Goal: Obtain resource: Obtain resource

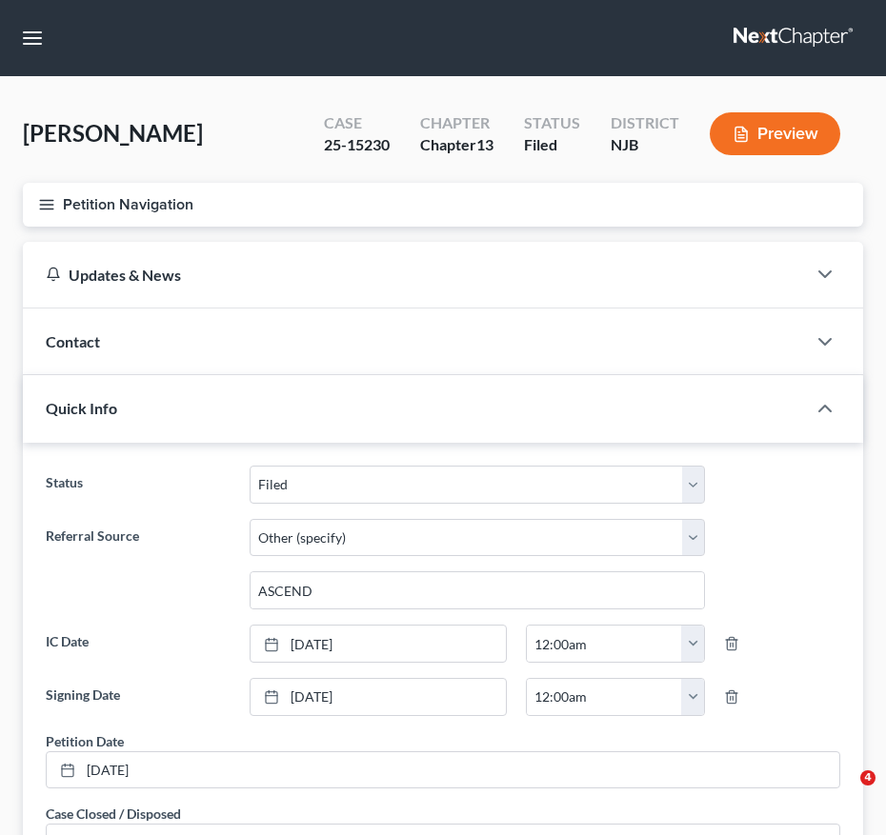
select select "6"
click at [39, 47] on button "button" at bounding box center [32, 38] width 34 height 34
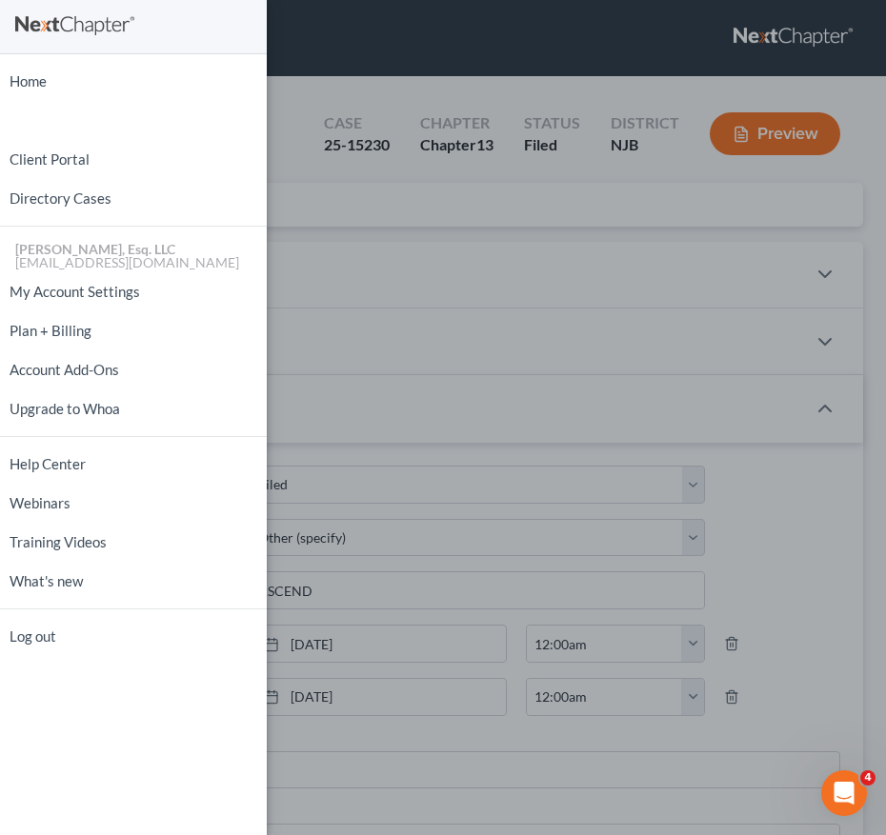
click at [378, 351] on div "Home New Case Client Portal Directory Cases [PERSON_NAME], Esq. LLC [EMAIL_ADDR…" at bounding box center [443, 417] width 886 height 835
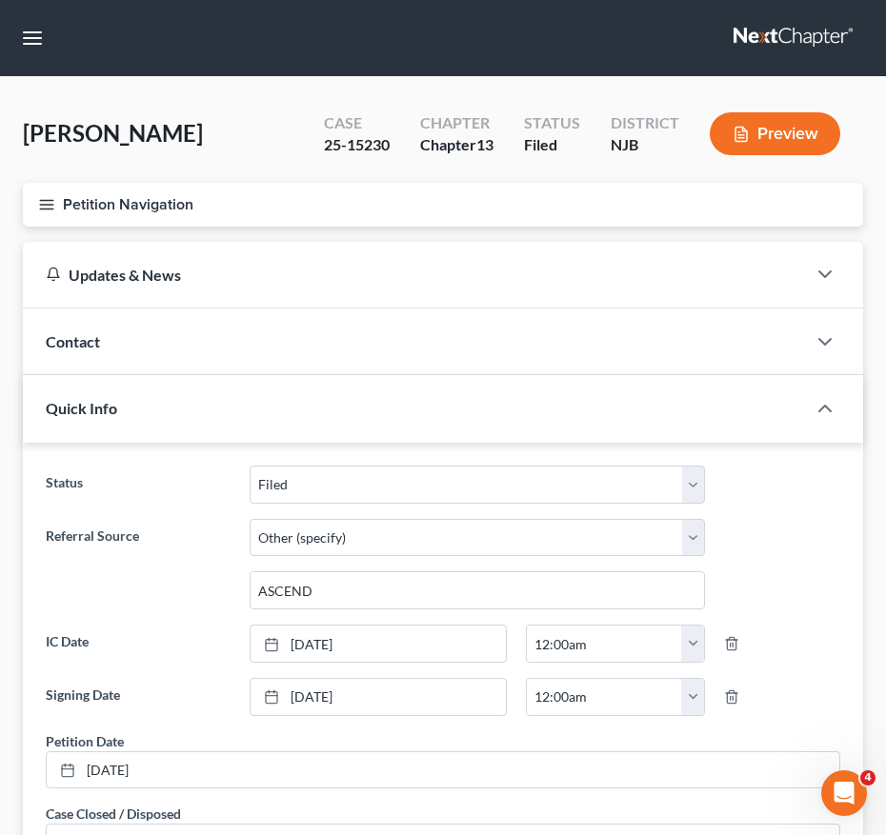
drag, startPoint x: 171, startPoint y: 666, endPoint x: 316, endPoint y: 143, distance: 542.9
click at [171, 666] on ng-include "Status Discharged Discharged & Reported Discharge Litigation Dismissal Notice D…" at bounding box center [443, 664] width 795 height 396
click at [38, 32] on button "button" at bounding box center [32, 38] width 34 height 34
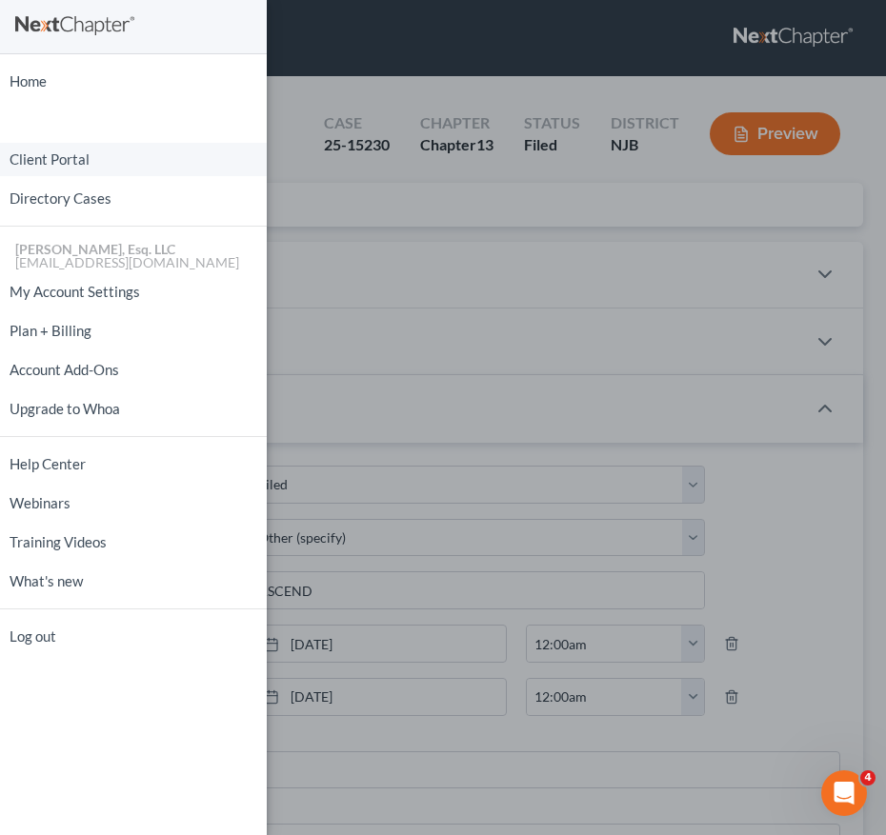
click at [101, 161] on link "Client Portal" at bounding box center [133, 159] width 267 height 33
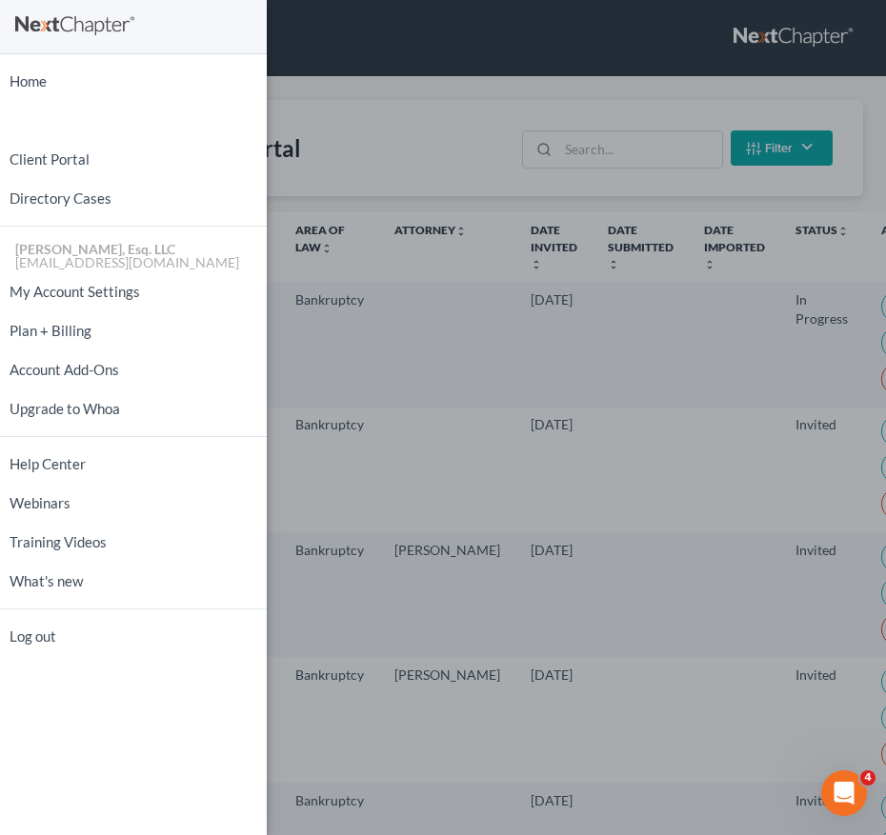
click at [620, 137] on div "Home New Case Client Portal Directory Cases [PERSON_NAME], Esq. LLC [EMAIL_ADDR…" at bounding box center [443, 417] width 886 height 835
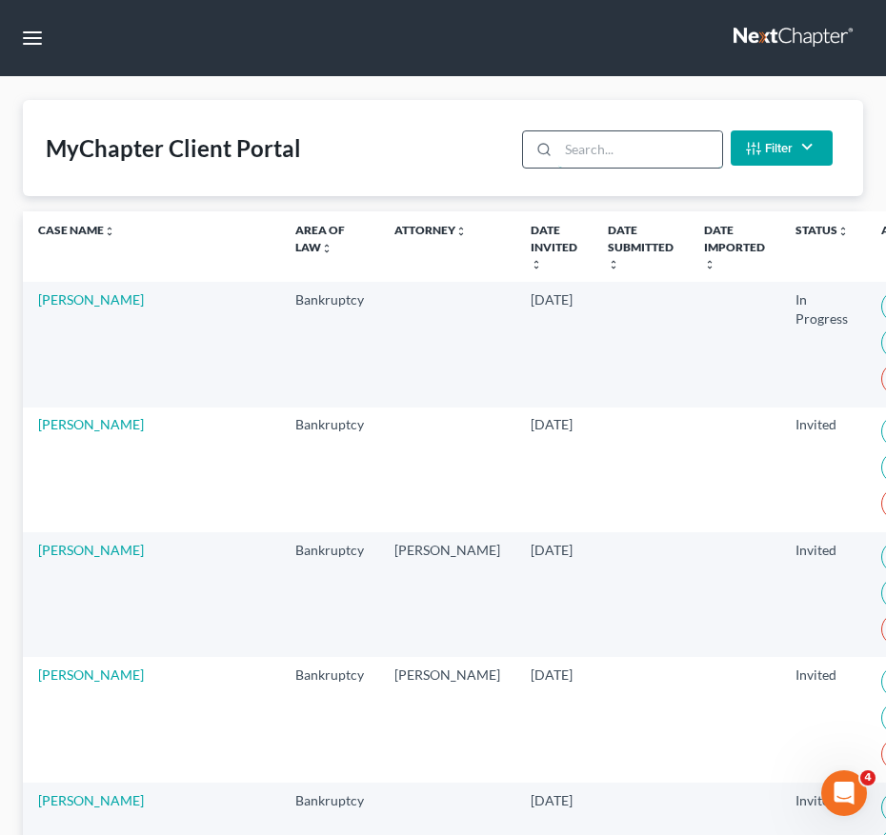
click at [620, 139] on input "search" at bounding box center [639, 149] width 163 height 36
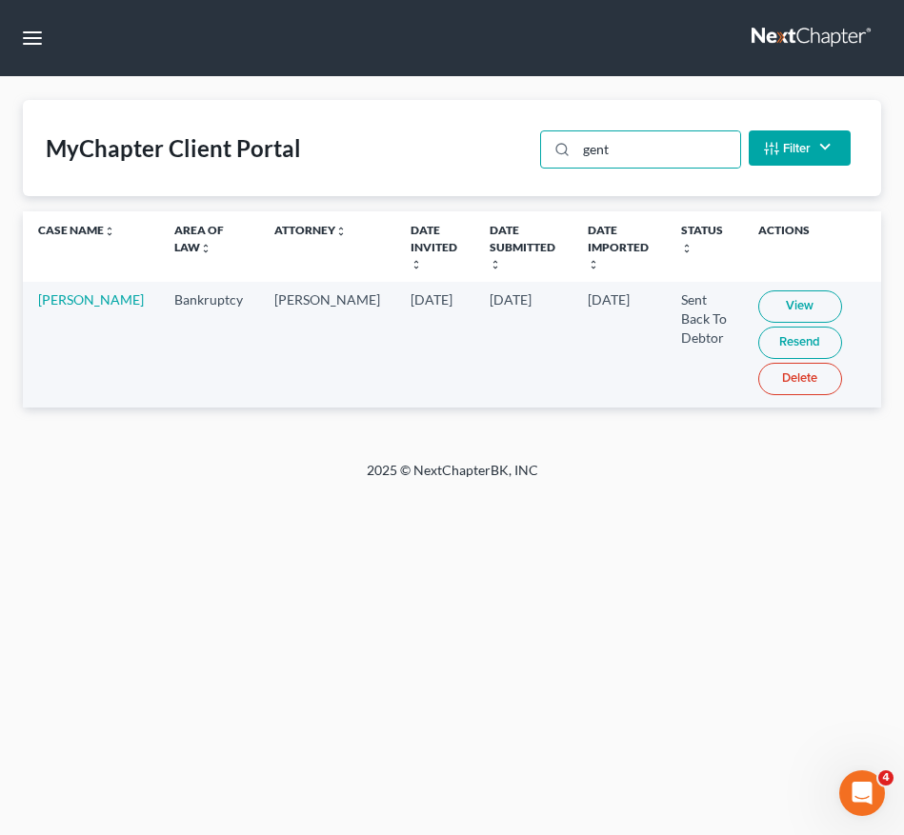
click at [758, 302] on link "View" at bounding box center [800, 307] width 84 height 32
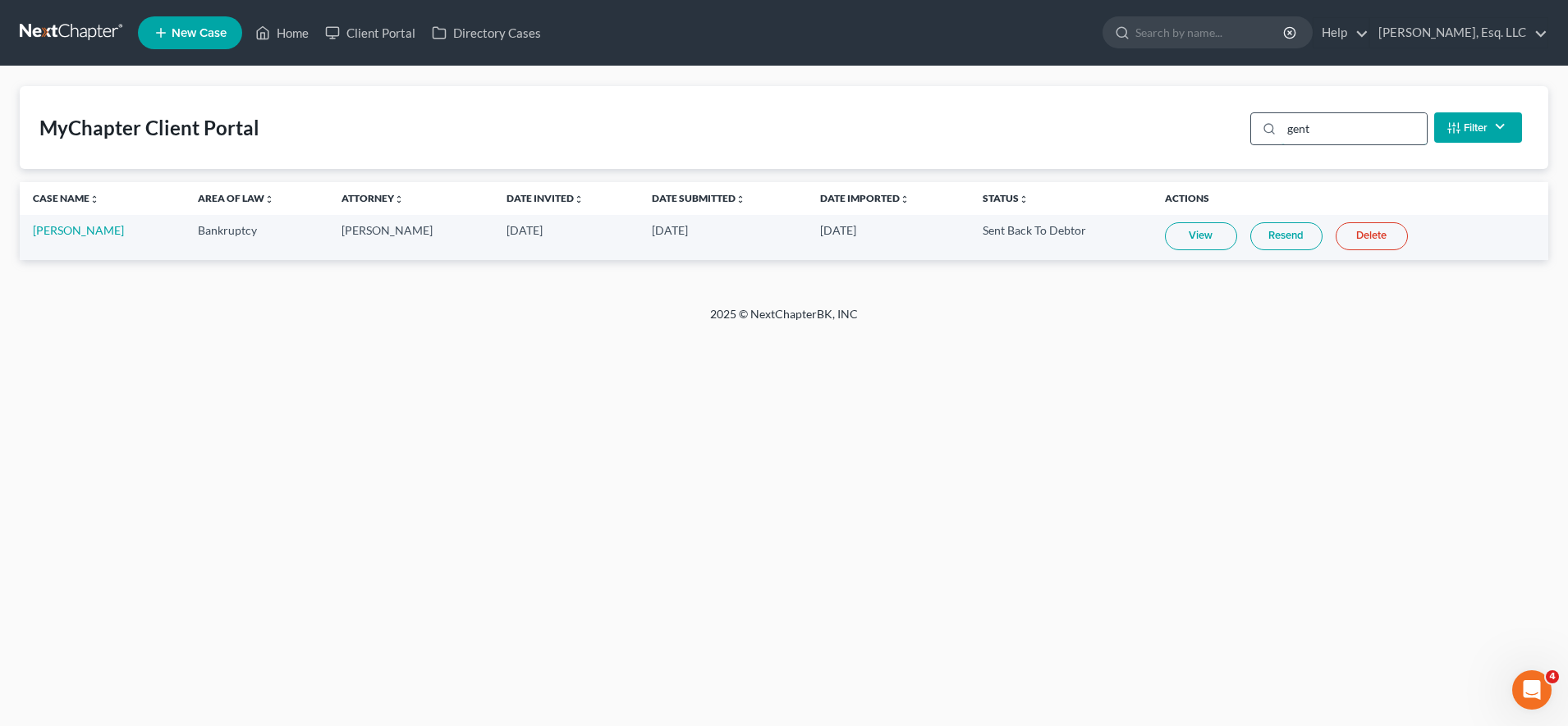
click at [762, 126] on input "gent" at bounding box center [1353, 128] width 146 height 31
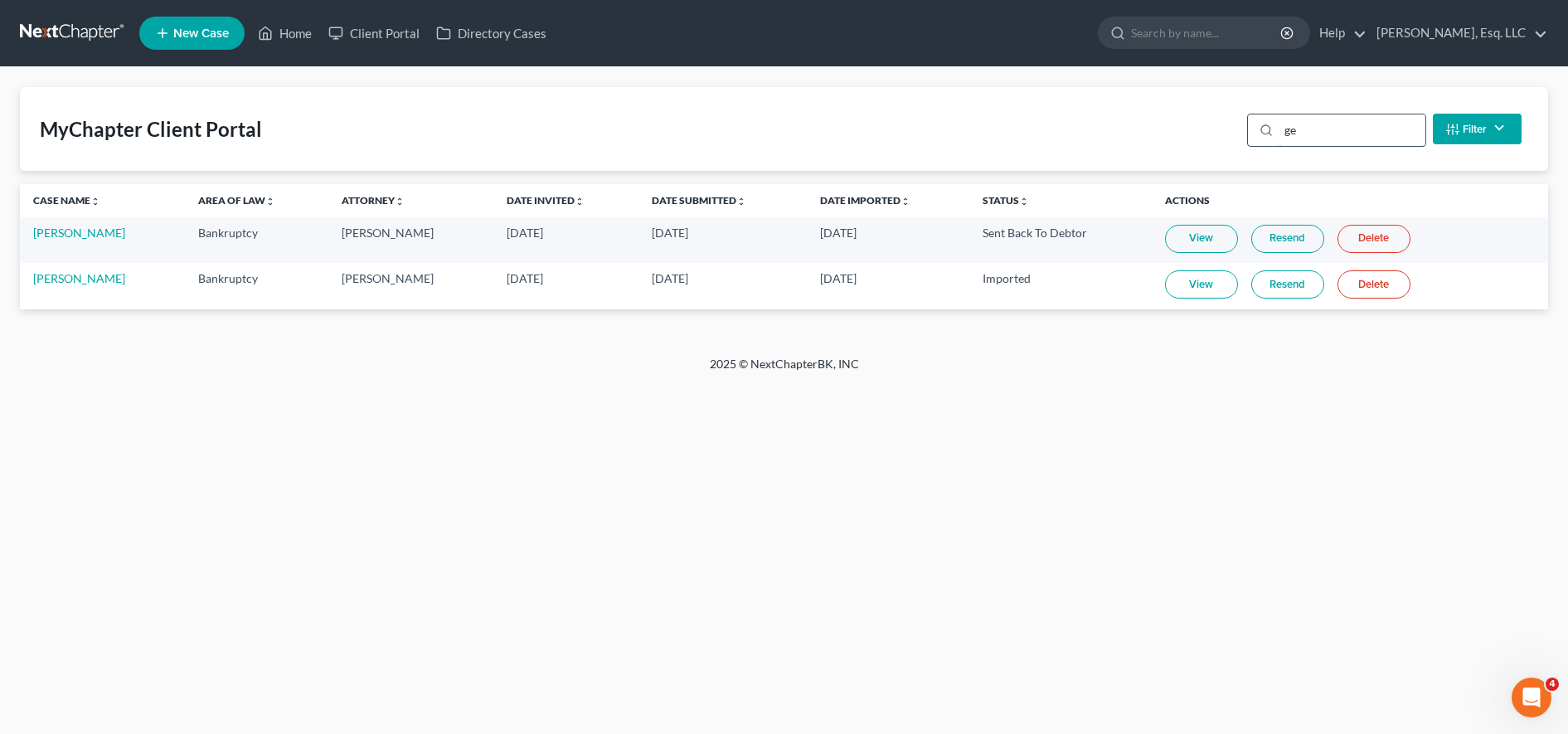
type input "g"
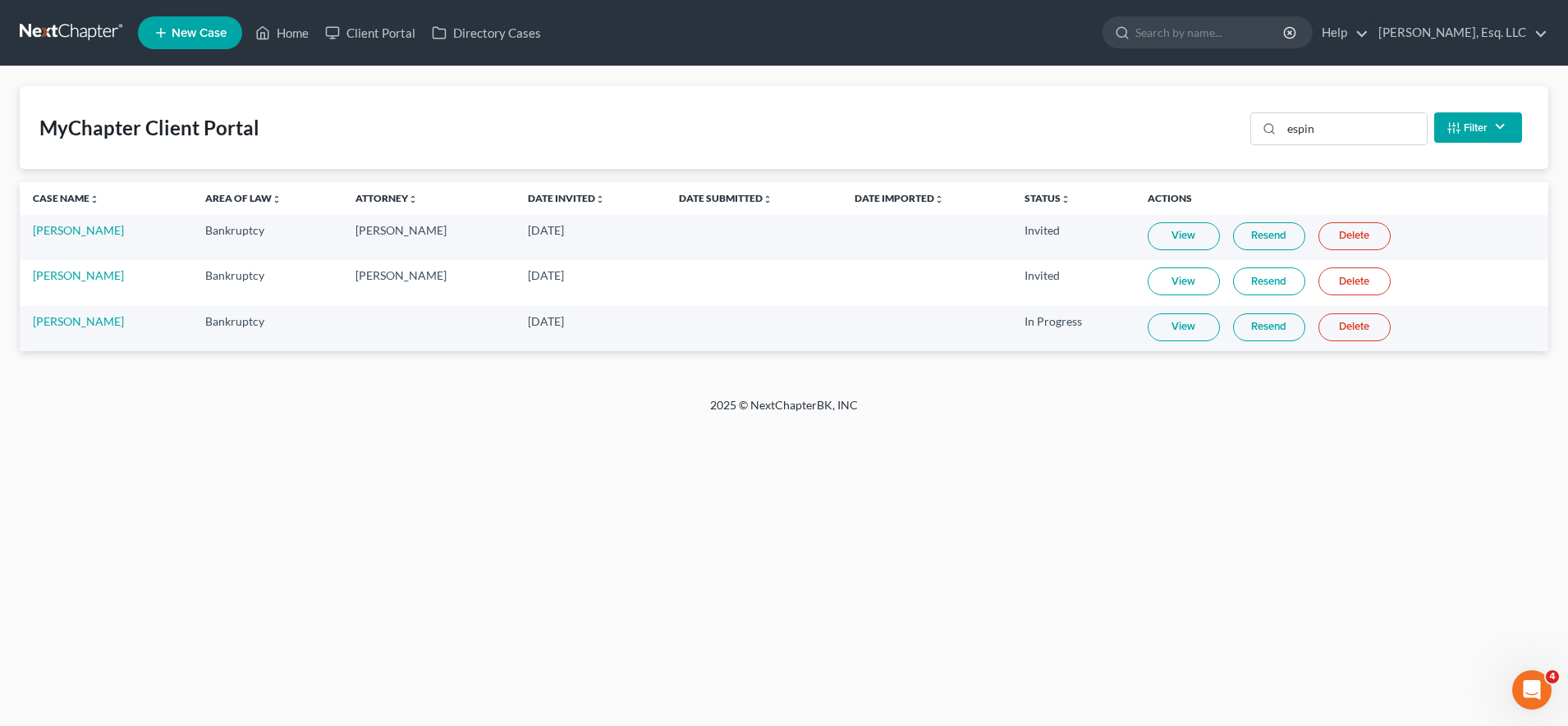
click at [762, 306] on td "View Resend Delete" at bounding box center [1341, 328] width 414 height 45
click at [762, 323] on link "Resend" at bounding box center [1269, 327] width 72 height 28
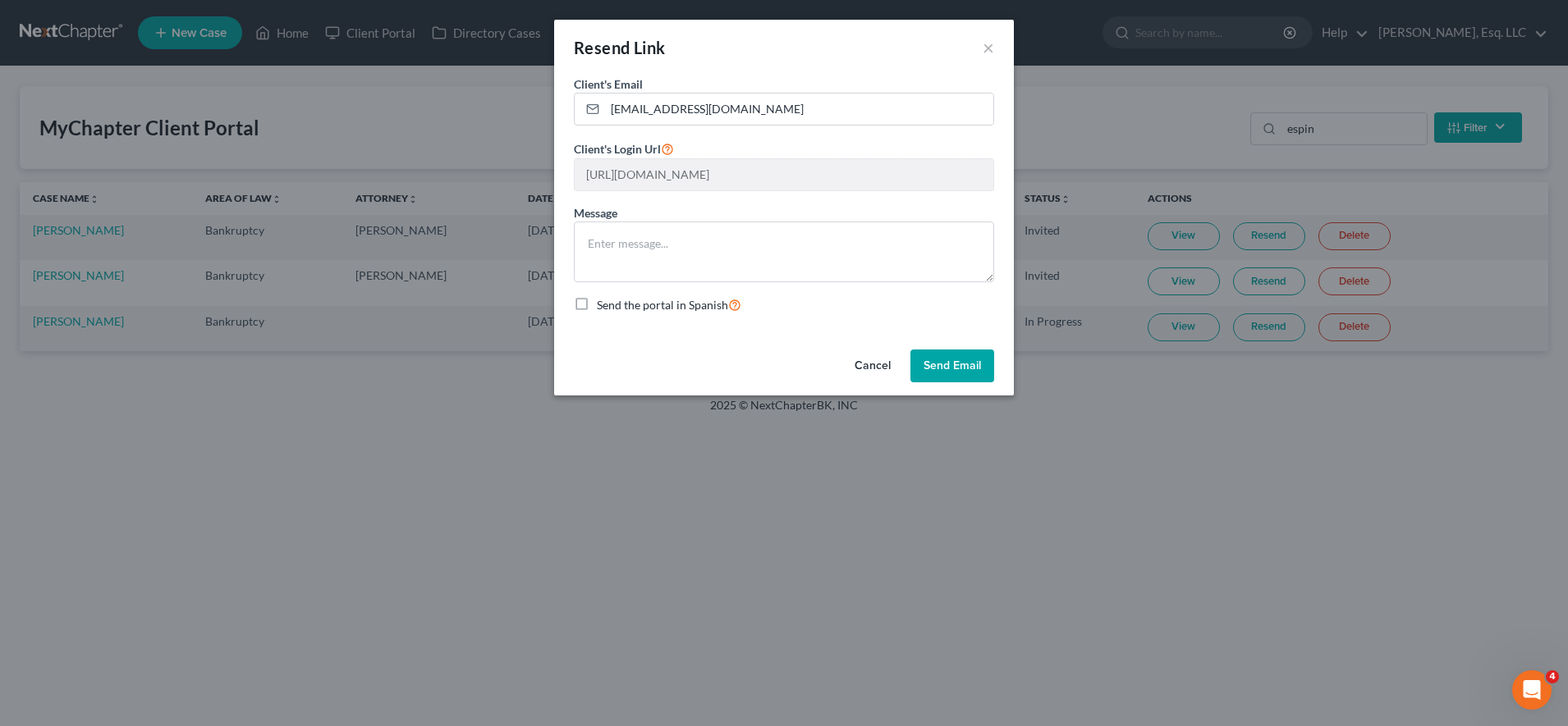
click at [762, 356] on button "Send Email" at bounding box center [952, 366] width 84 height 33
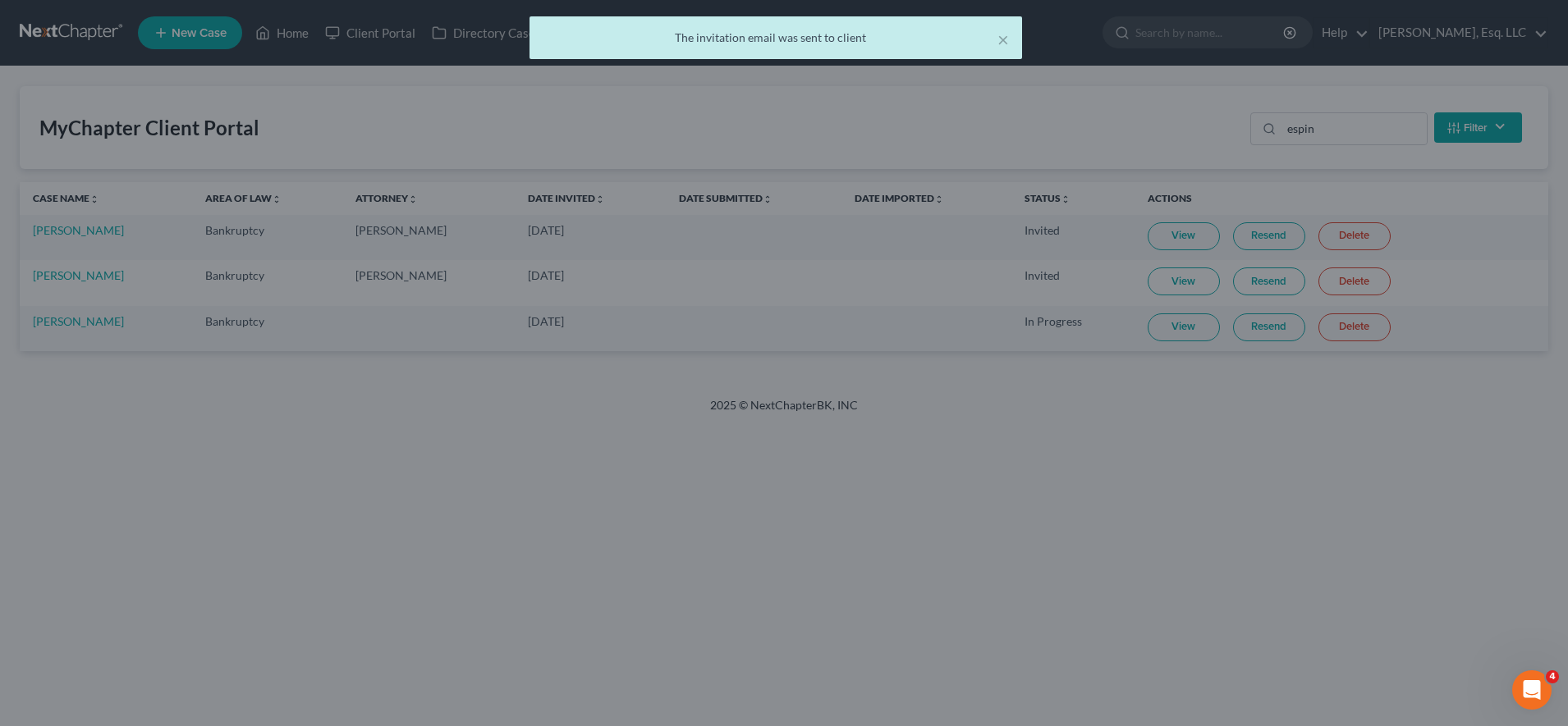
click at [762, 320] on link "Resend" at bounding box center [1269, 327] width 72 height 28
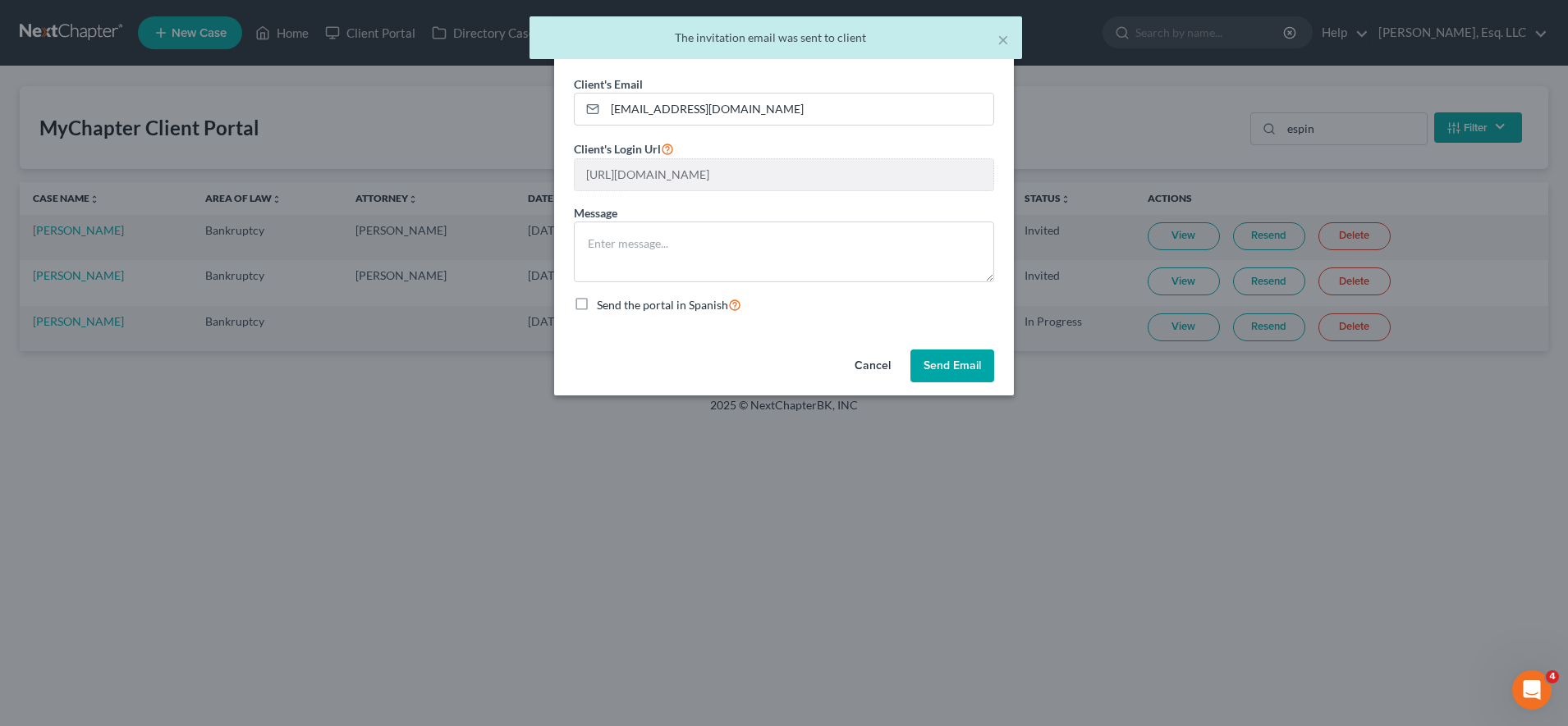
click at [762, 351] on button "Send Email" at bounding box center [952, 366] width 84 height 33
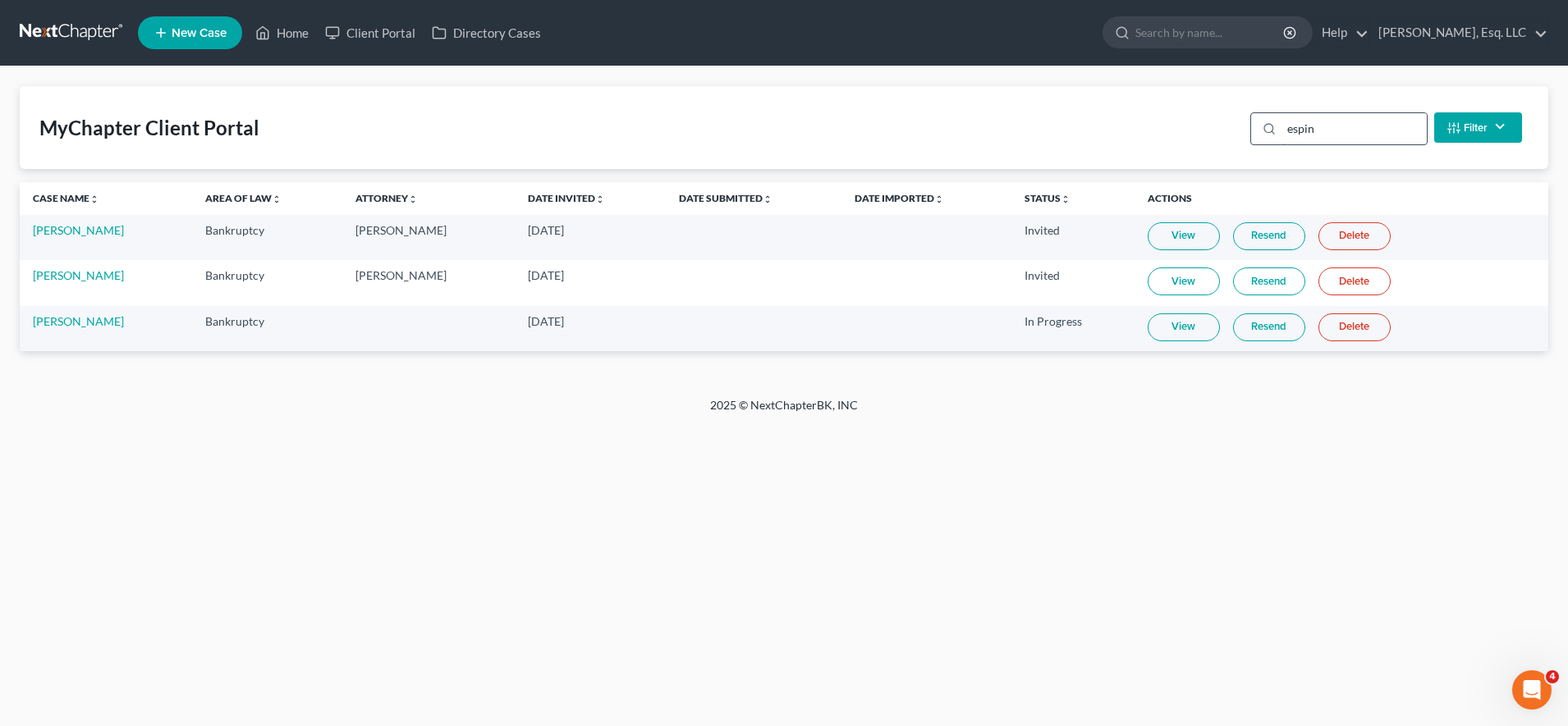
click at [762, 127] on input "espin" at bounding box center [1353, 128] width 146 height 31
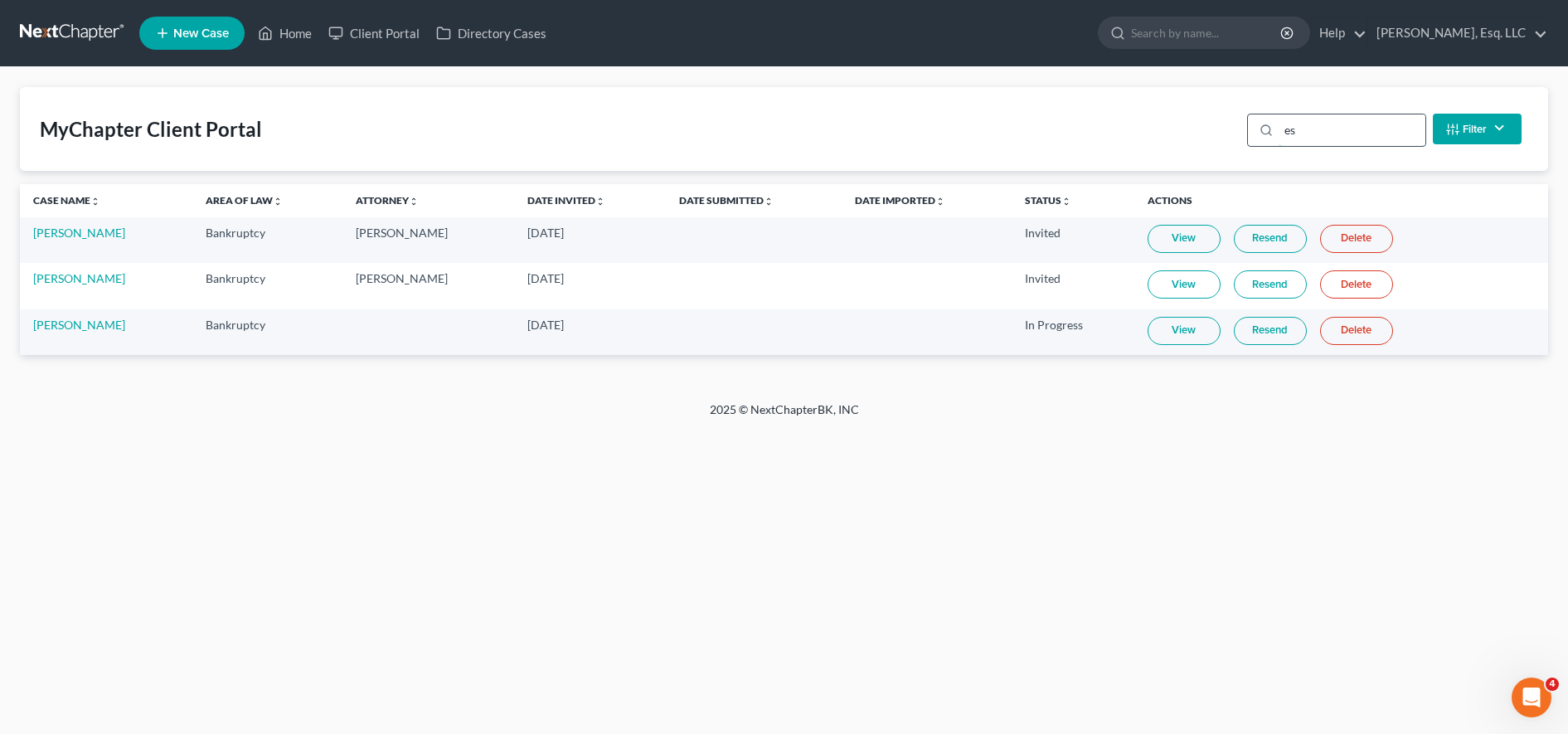
type input "e"
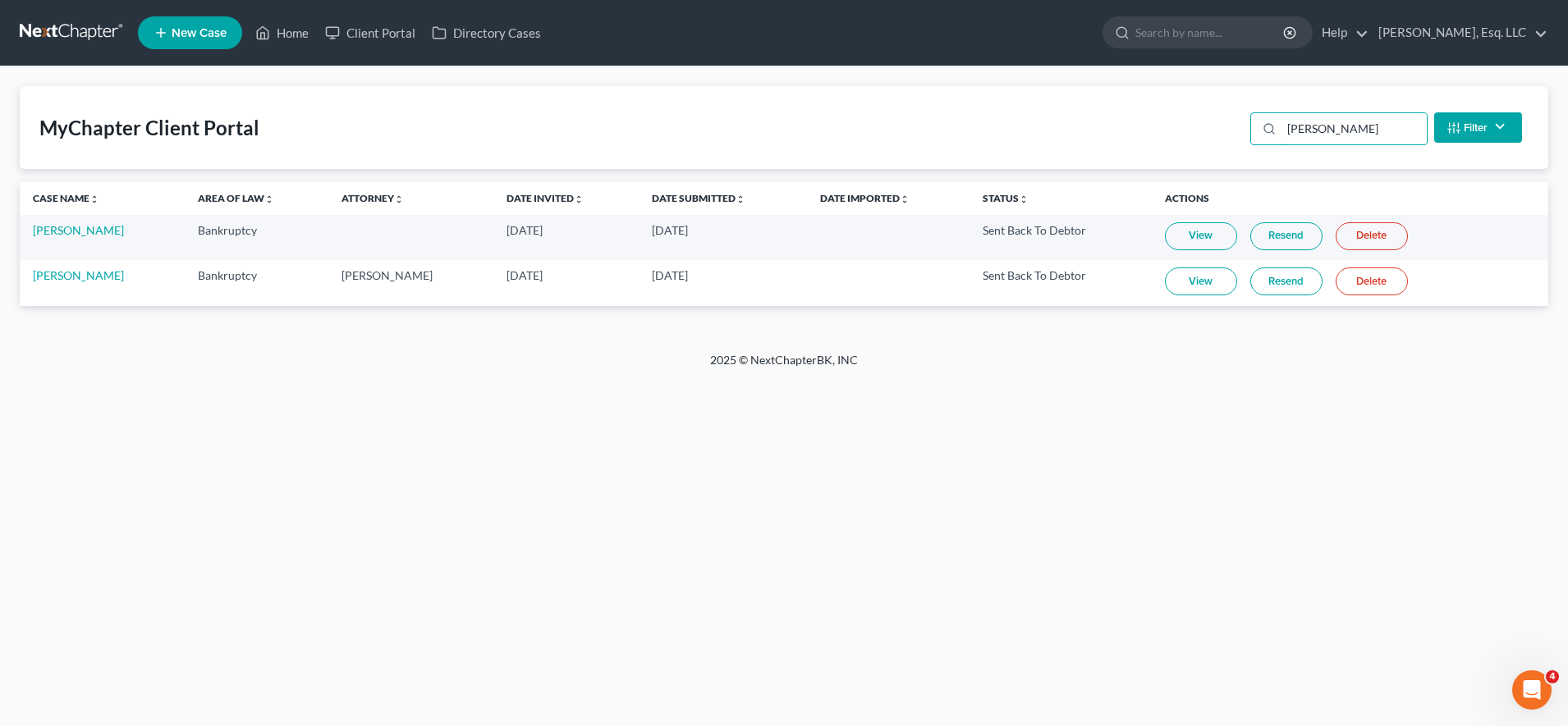
type input "[PERSON_NAME]"
click at [762, 273] on link "Resend" at bounding box center [1286, 282] width 72 height 28
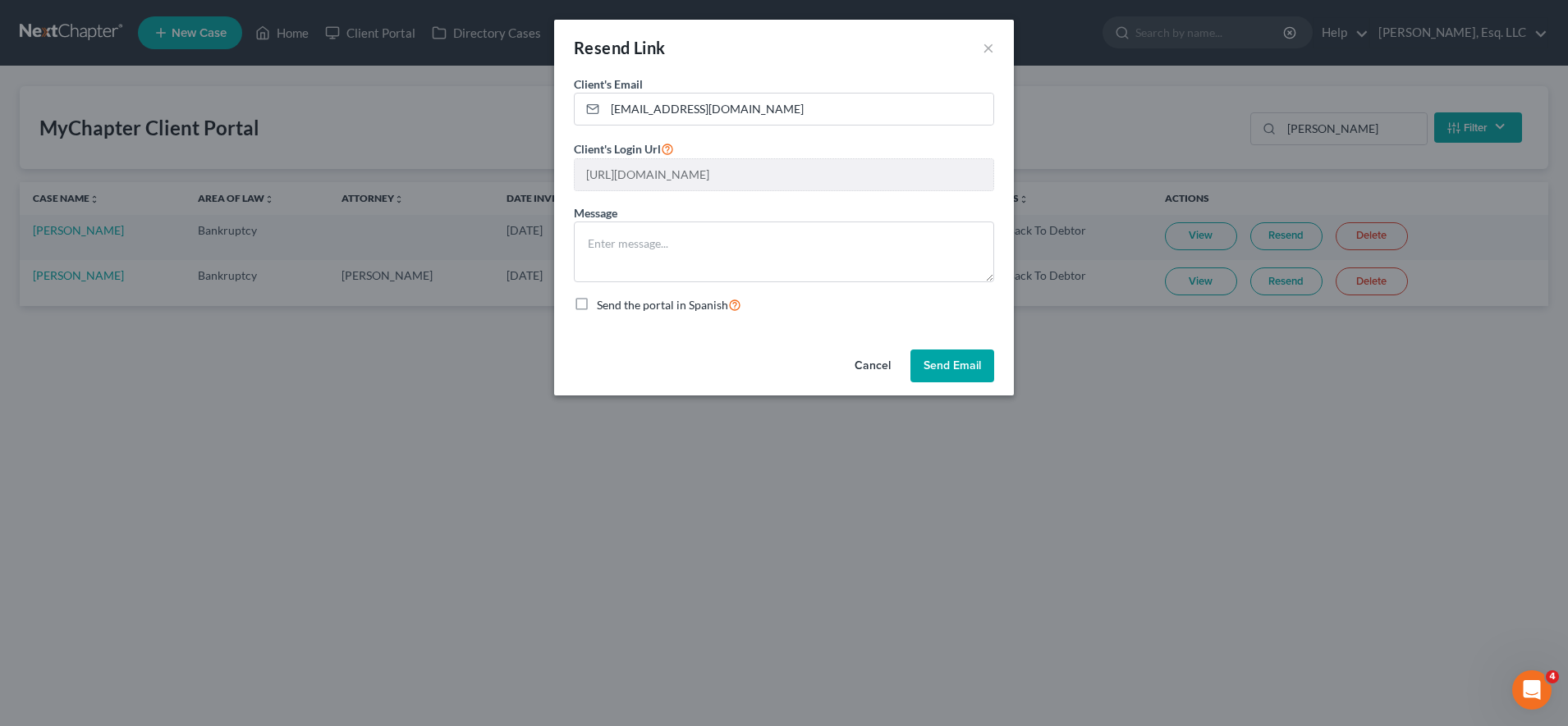
click at [762, 359] on button "Send Email" at bounding box center [952, 366] width 84 height 33
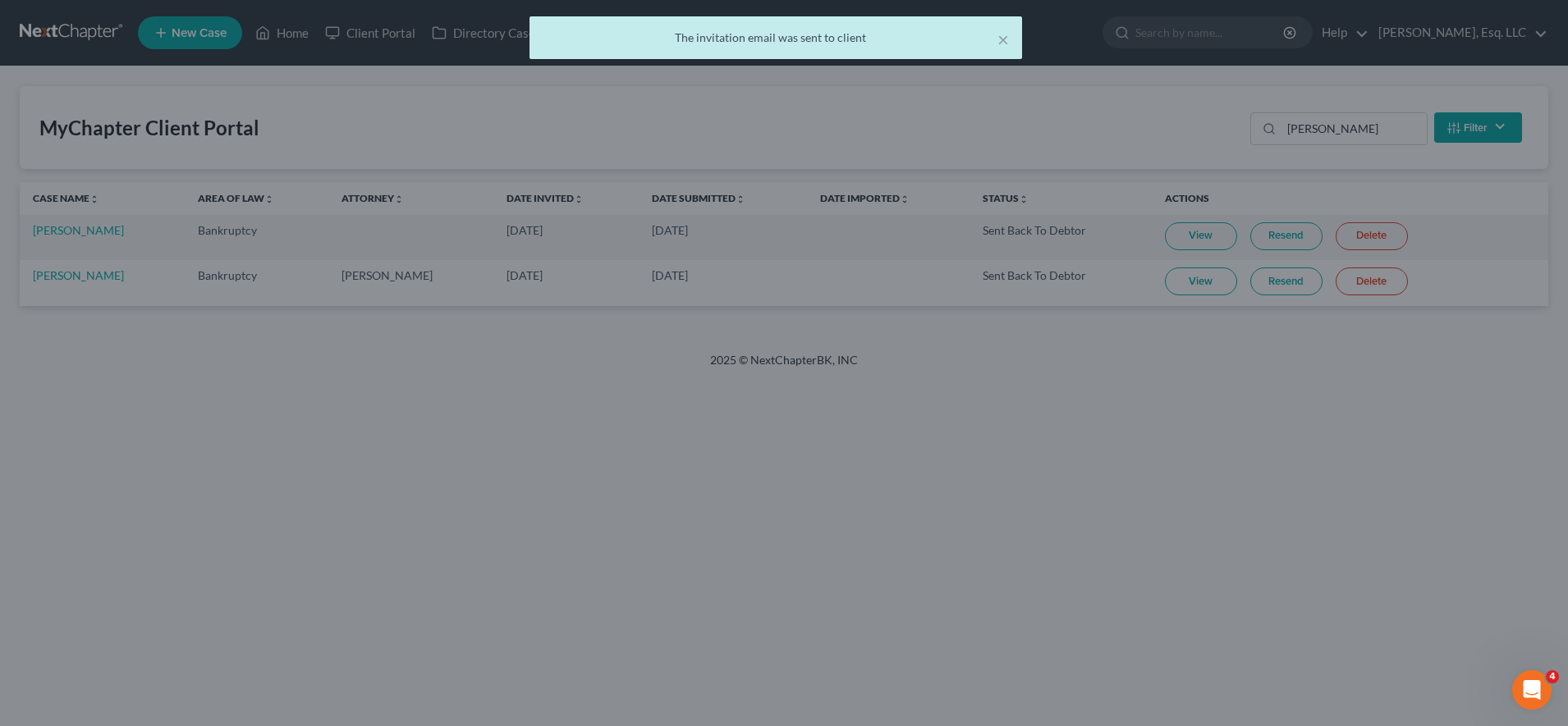
click at [762, 284] on div at bounding box center [784, 363] width 1568 height 726
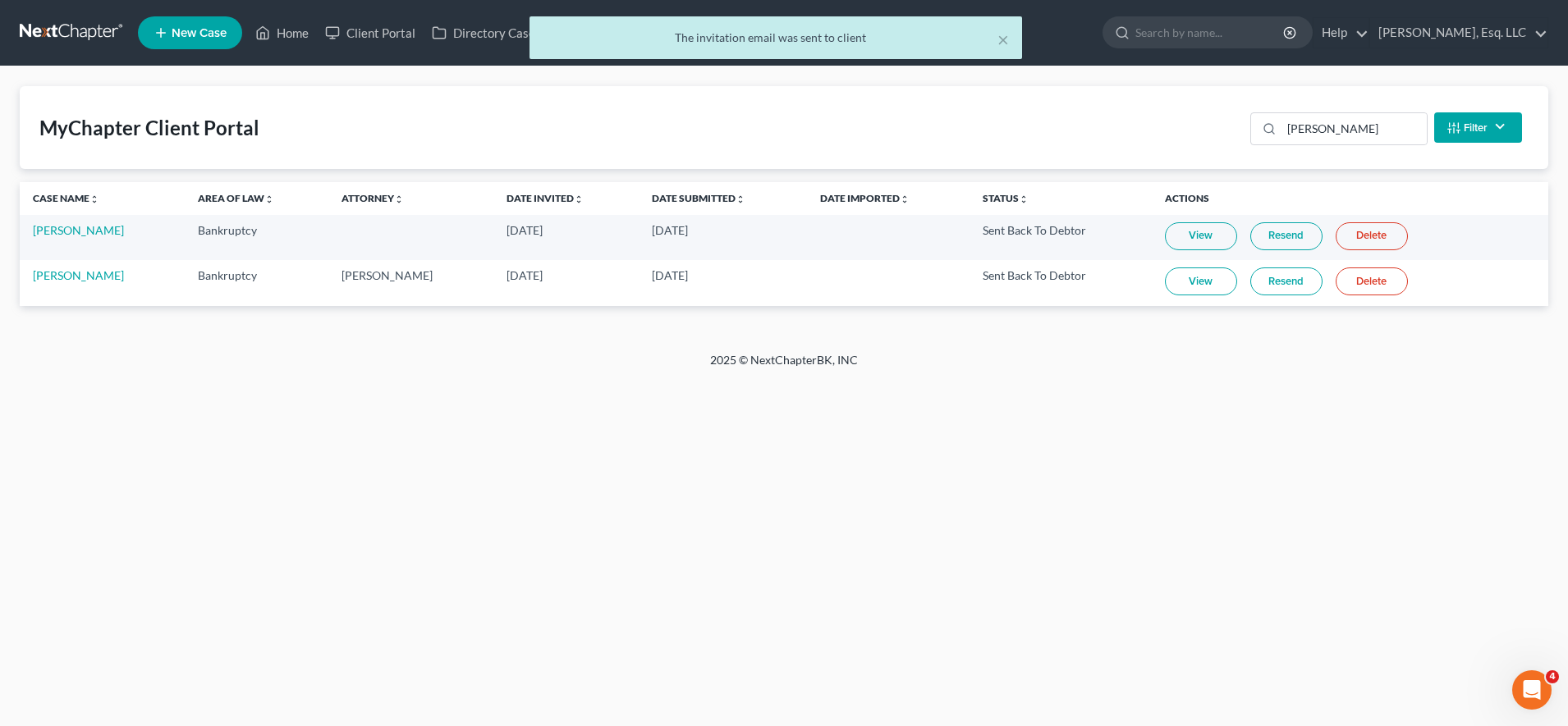
click at [762, 282] on link "Resend" at bounding box center [1286, 282] width 72 height 28
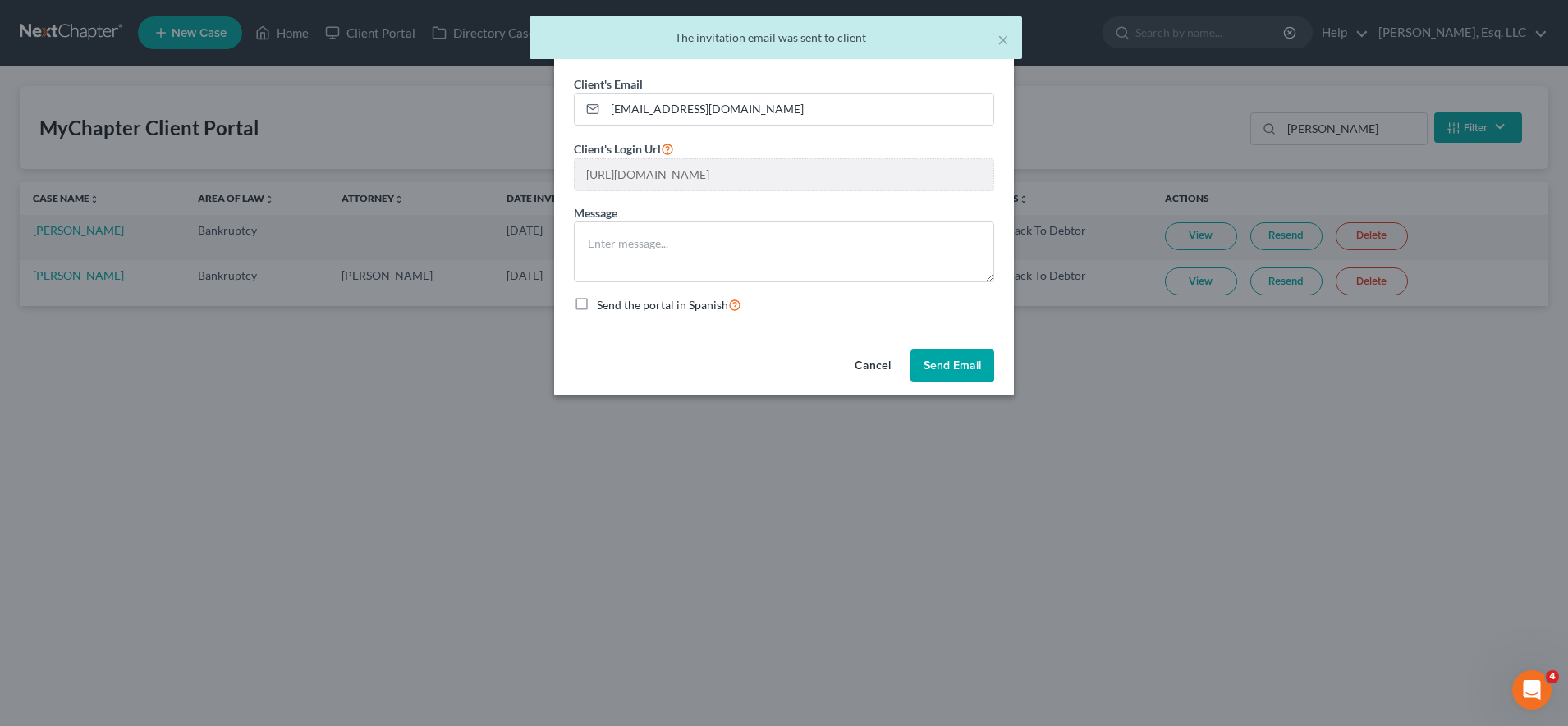
click at [762, 351] on button "Send Email" at bounding box center [952, 366] width 84 height 33
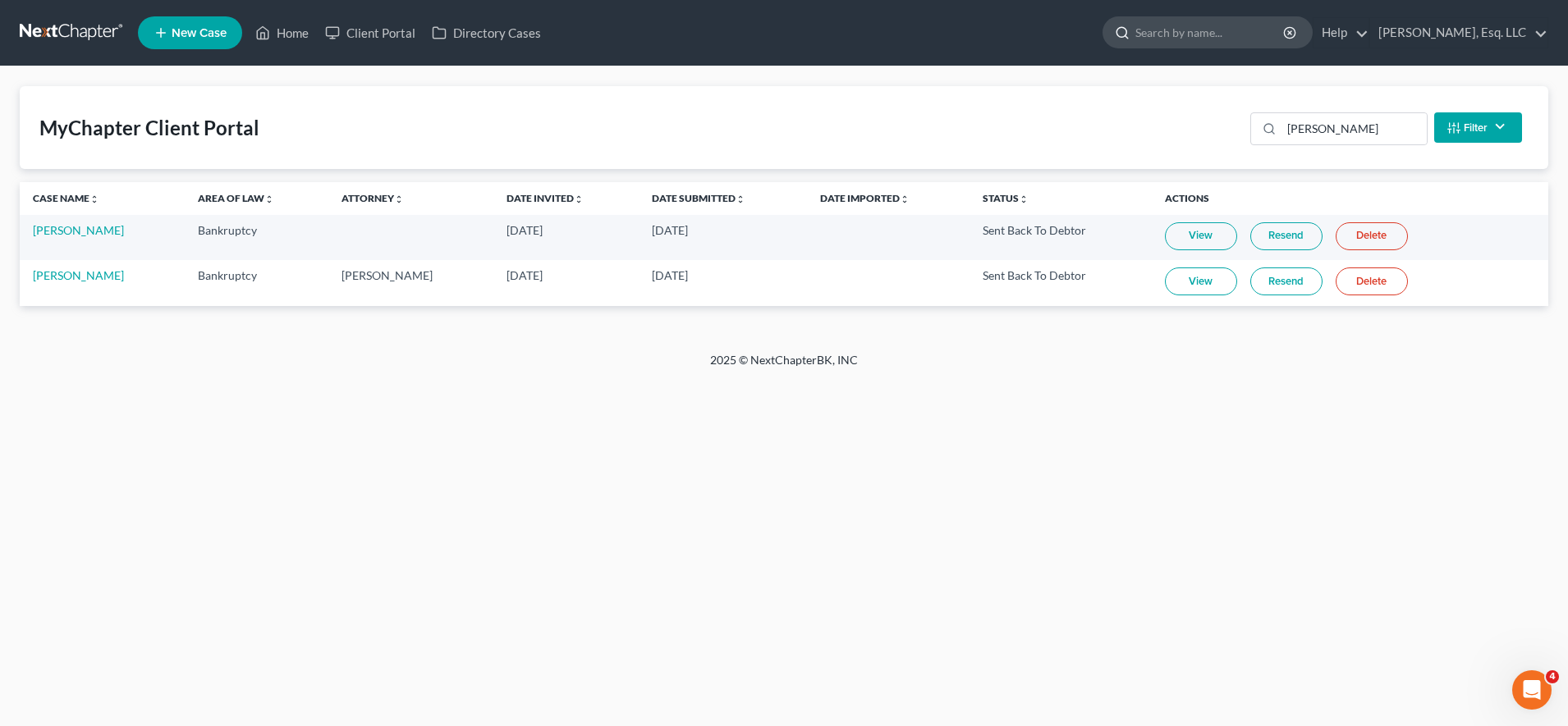
click at [762, 35] on input "search" at bounding box center [1210, 32] width 150 height 30
type input "[PERSON_NAME]"
click at [240, 389] on div "Home New Case Client Portal Directory Cases [PERSON_NAME], Esq. LLC [EMAIL_ADDR…" at bounding box center [784, 363] width 1568 height 726
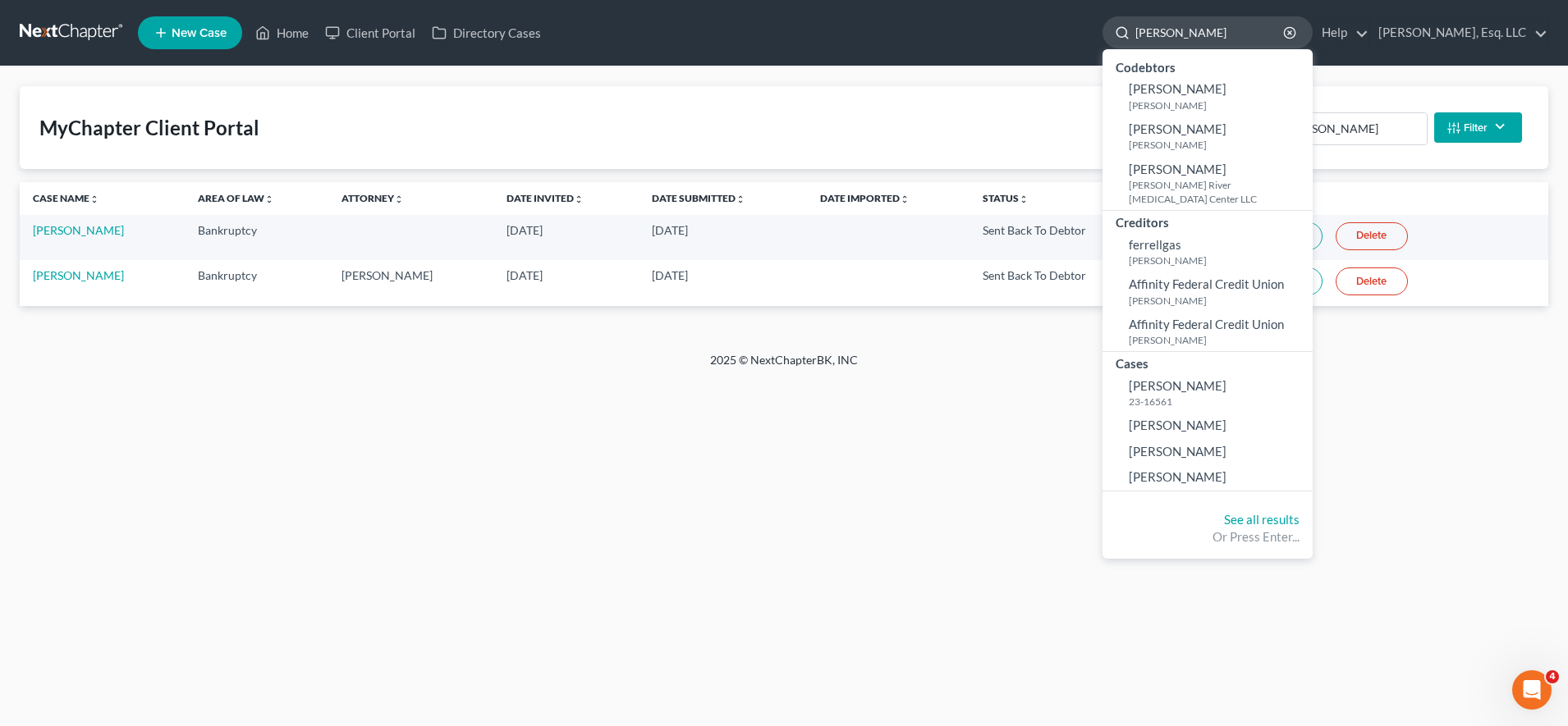
click at [762, 31] on input "[PERSON_NAME]" at bounding box center [1210, 32] width 150 height 30
drag, startPoint x: 1223, startPoint y: 28, endPoint x: 997, endPoint y: 47, distance: 226.8
click at [762, 47] on ul "New Case Home Client Portal Directory Cases [PERSON_NAME] - No Result - Codebto…" at bounding box center [843, 33] width 1410 height 43
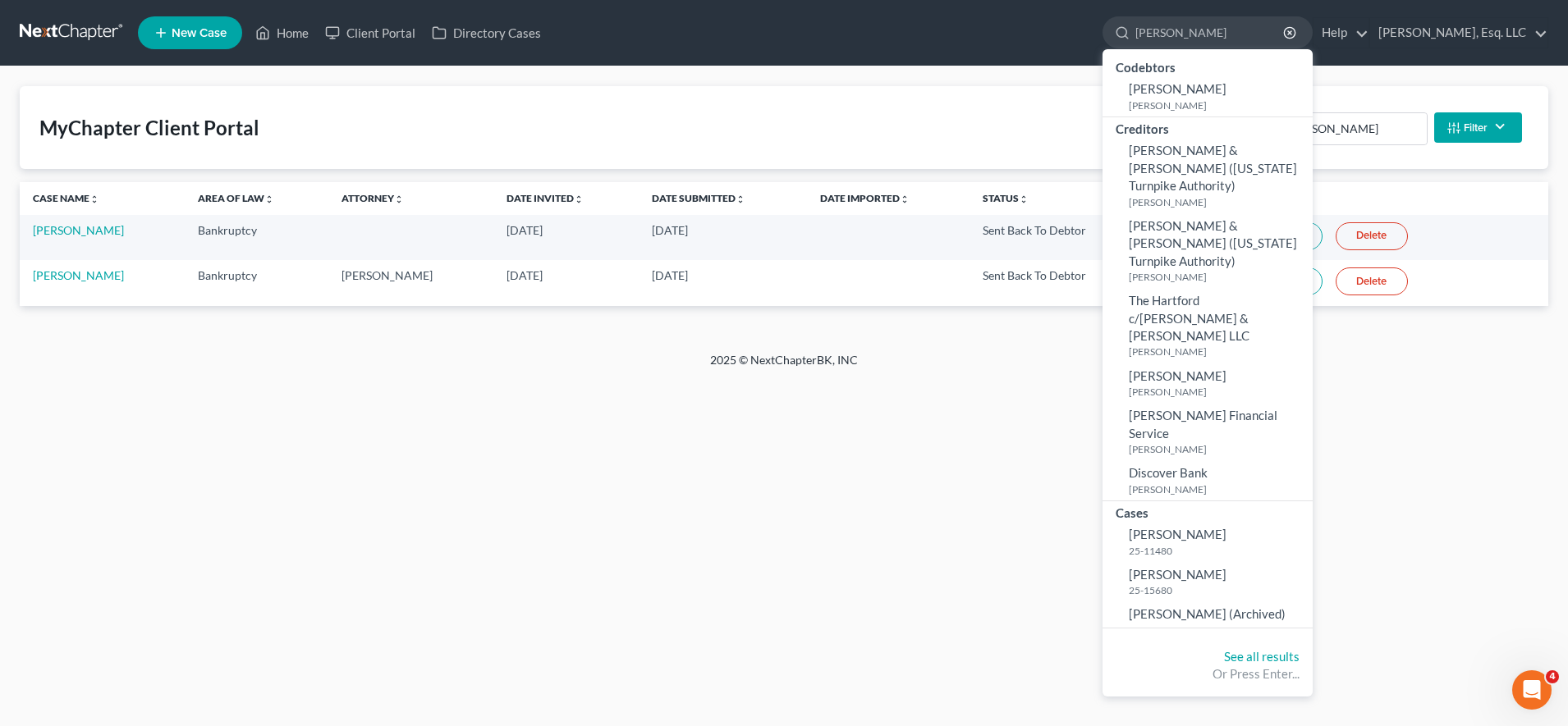
type input "[PERSON_NAME]"
drag, startPoint x: 1215, startPoint y: 446, endPoint x: 1205, endPoint y: 526, distance: 80.6
click at [762, 583] on small "25-15680" at bounding box center [1218, 590] width 180 height 14
select select "3"
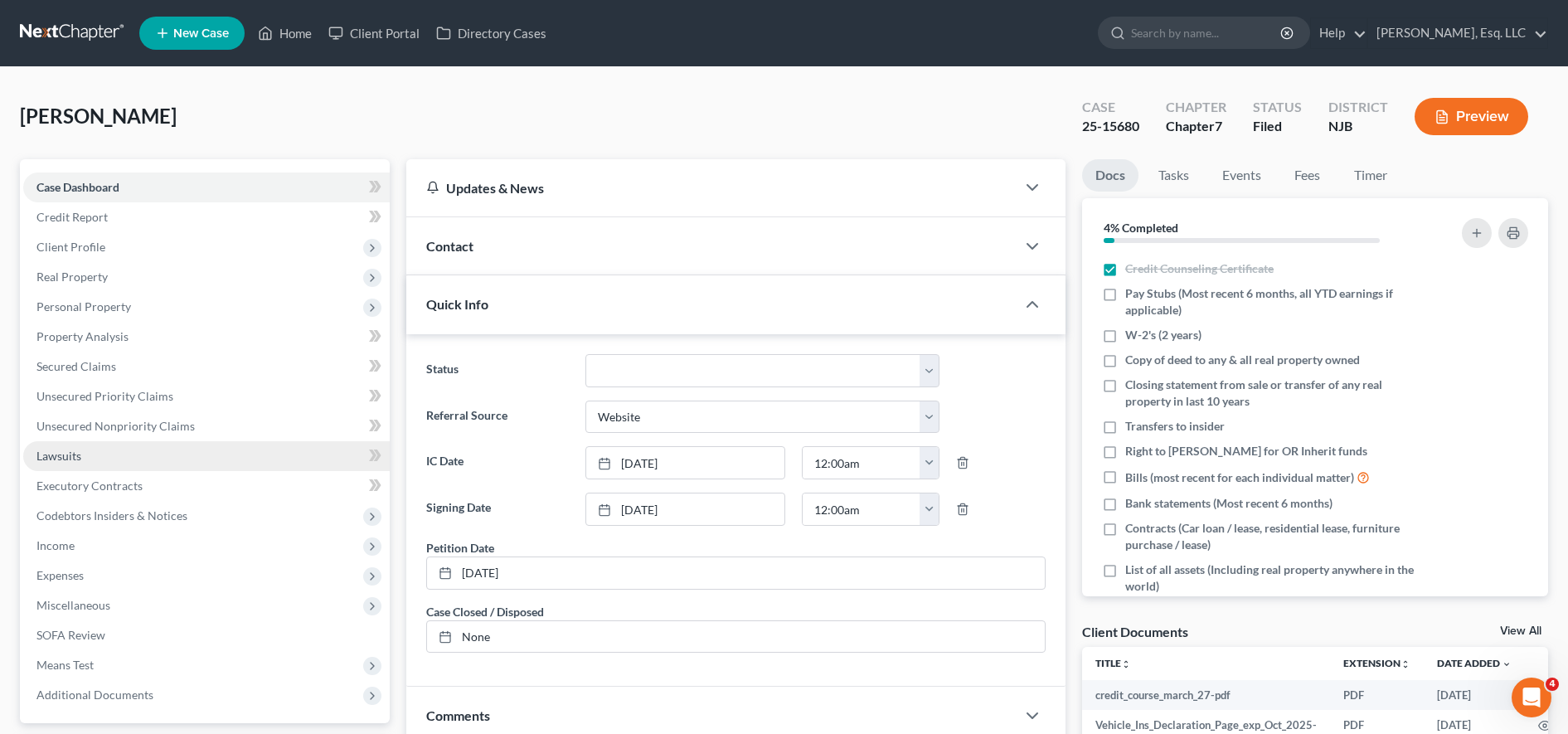
scroll to position [334, 0]
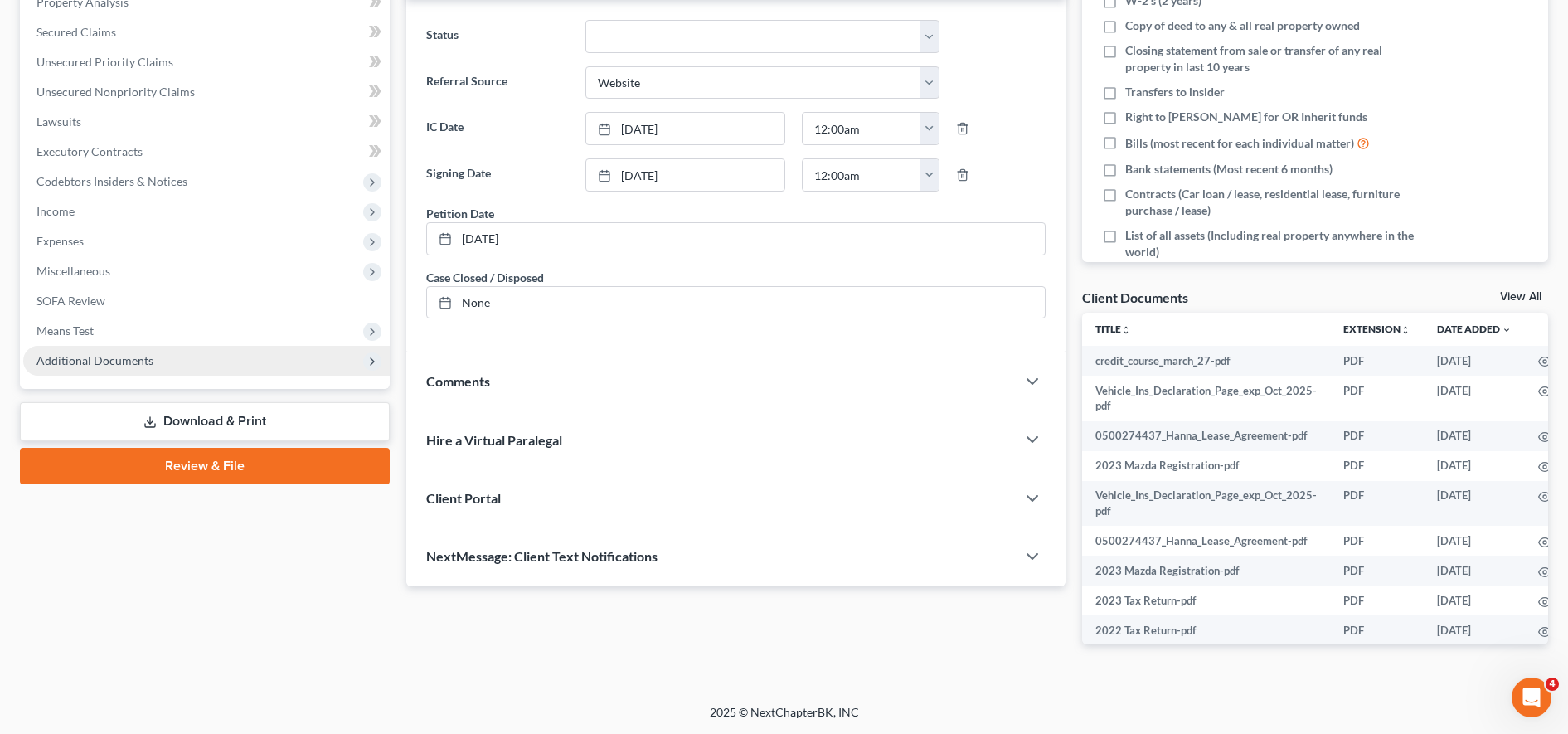
click at [271, 362] on span "Additional Documents" at bounding box center [206, 360] width 366 height 30
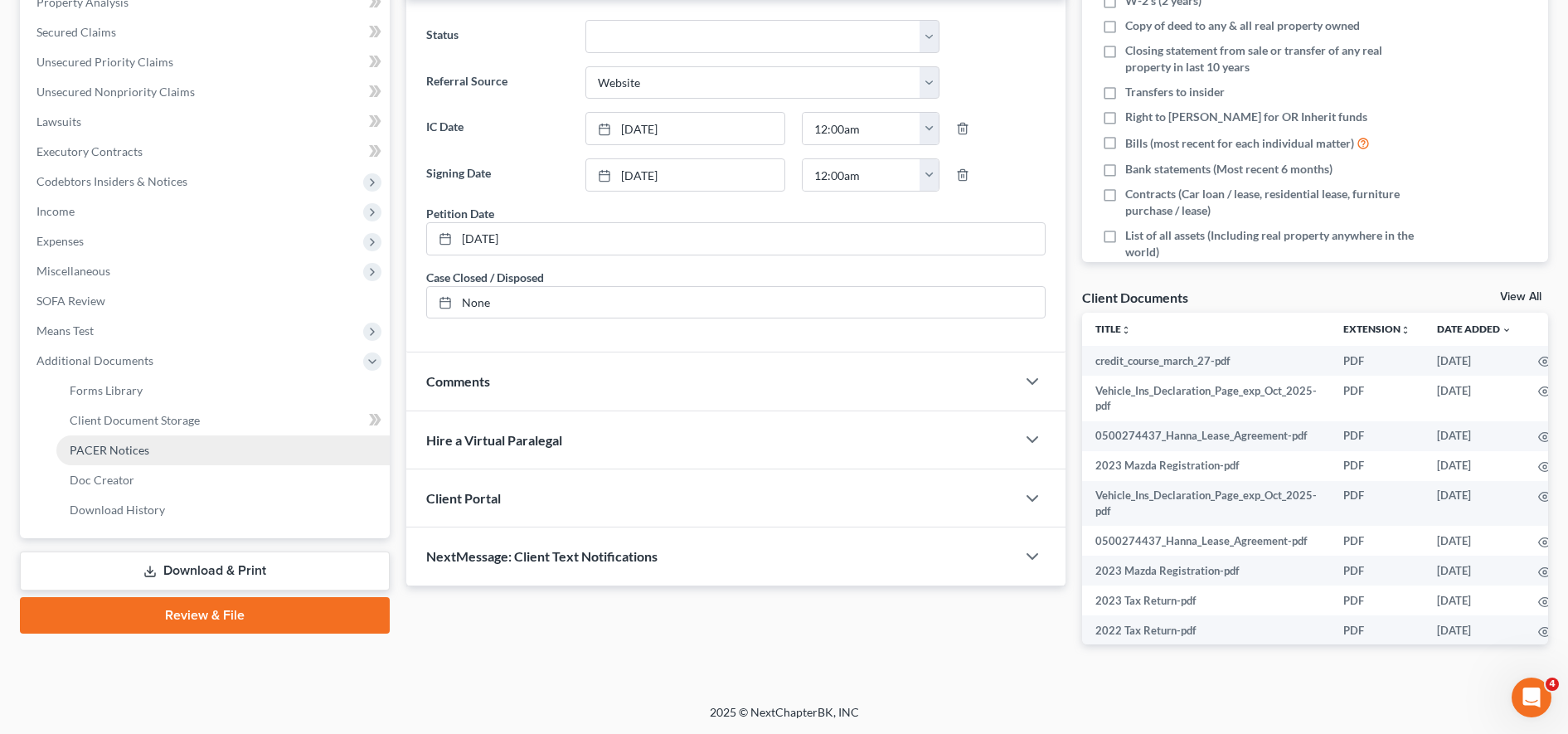
click at [218, 459] on link "PACER Notices" at bounding box center [223, 450] width 333 height 30
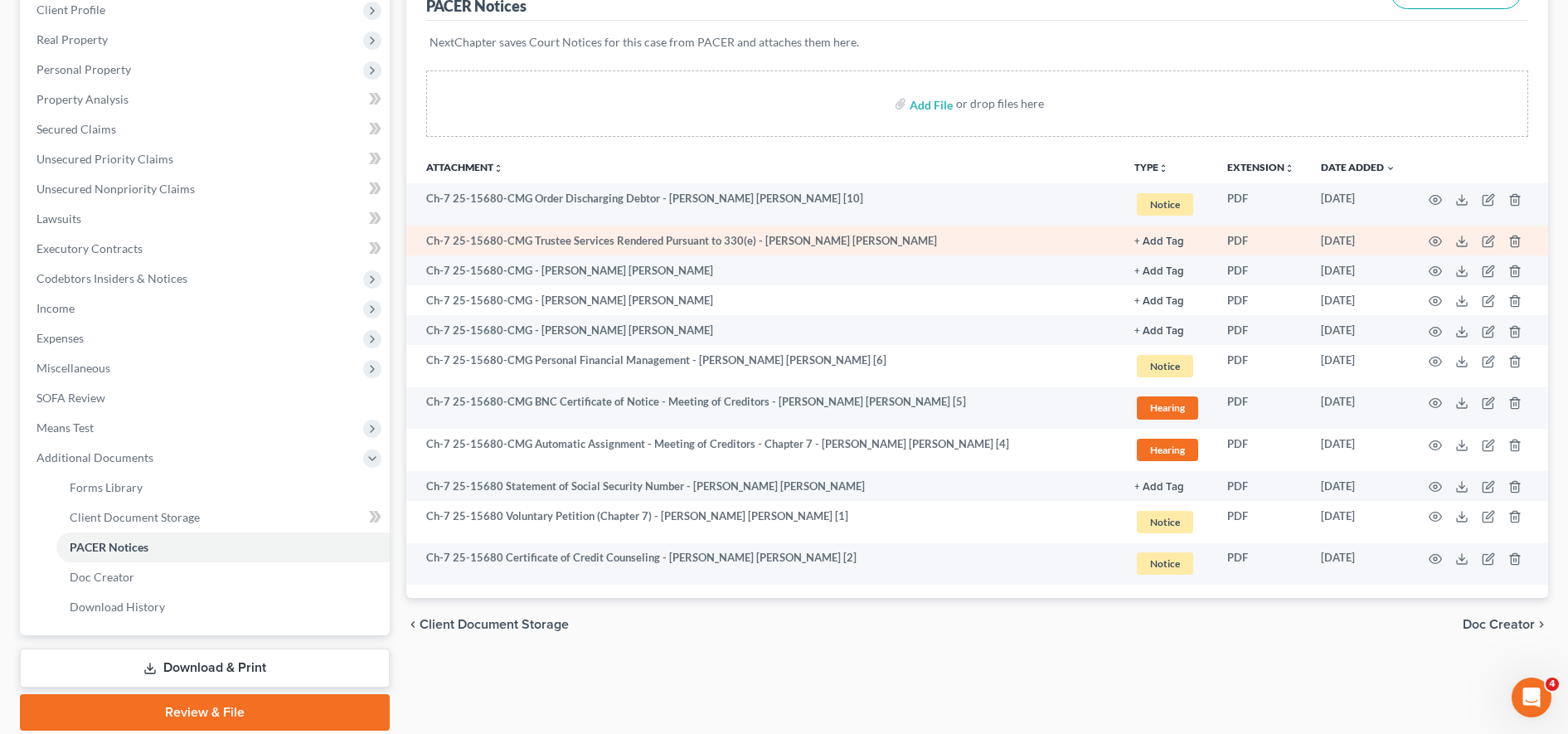
scroll to position [237, 0]
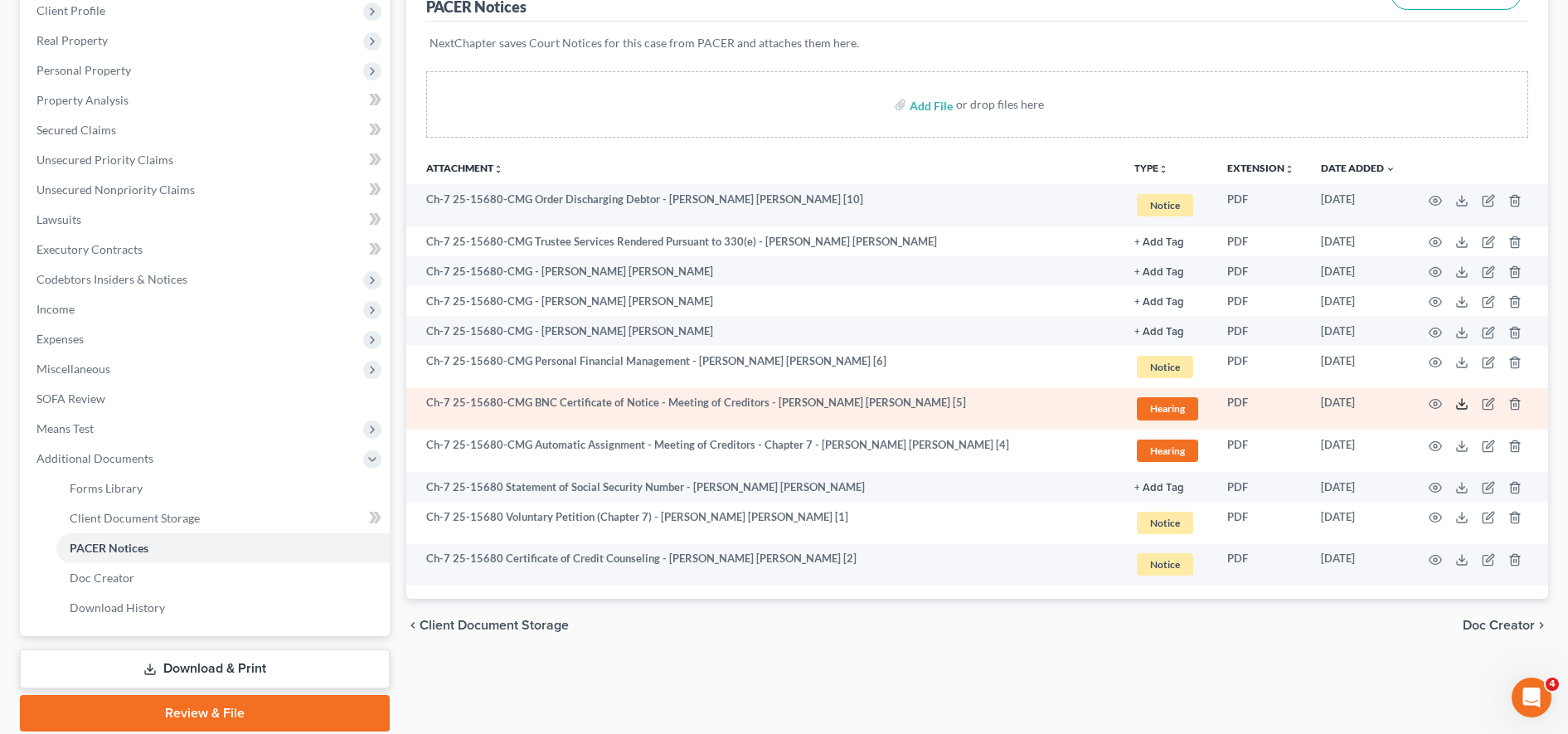
click at [770, 403] on icon at bounding box center [1461, 403] width 13 height 13
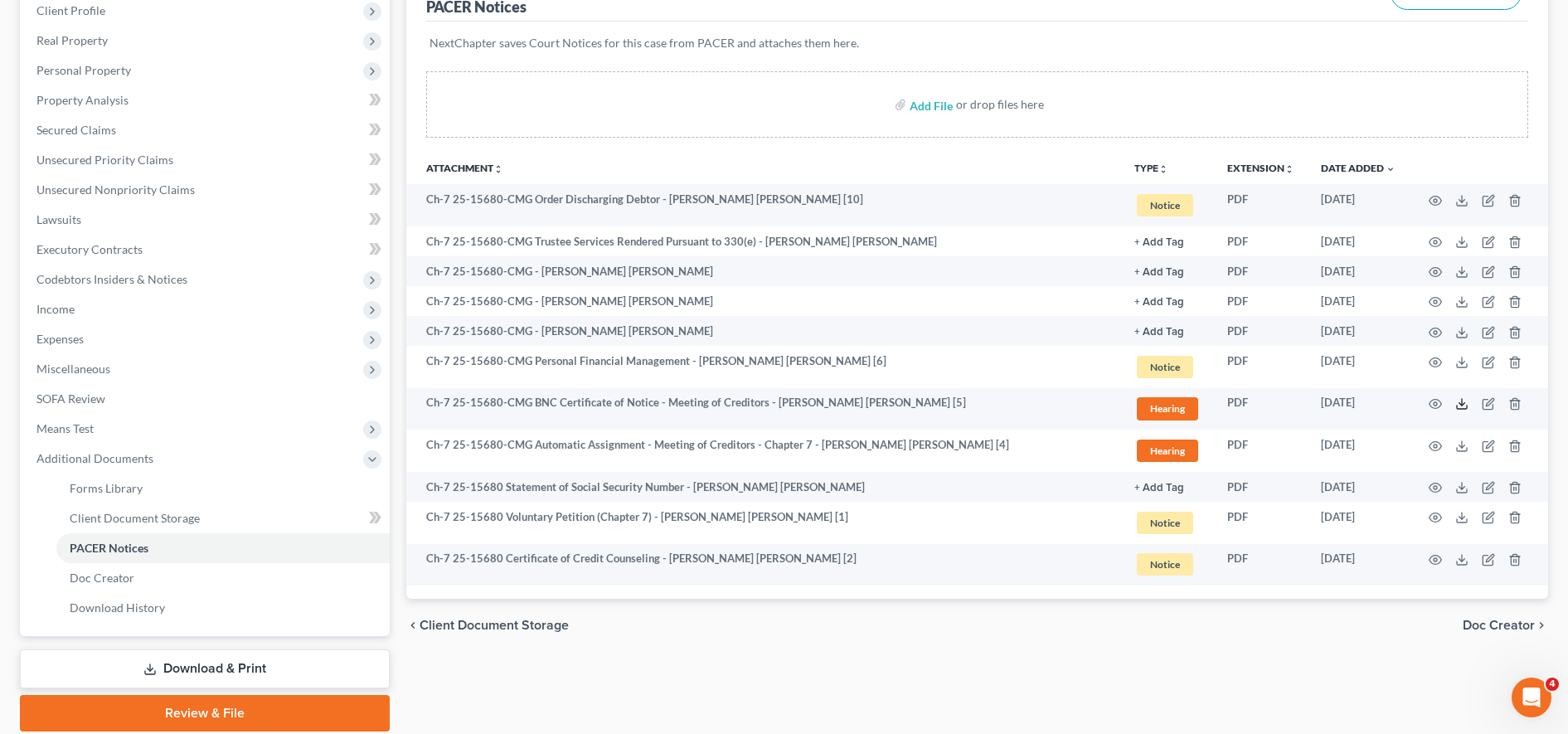
scroll to position [0, 0]
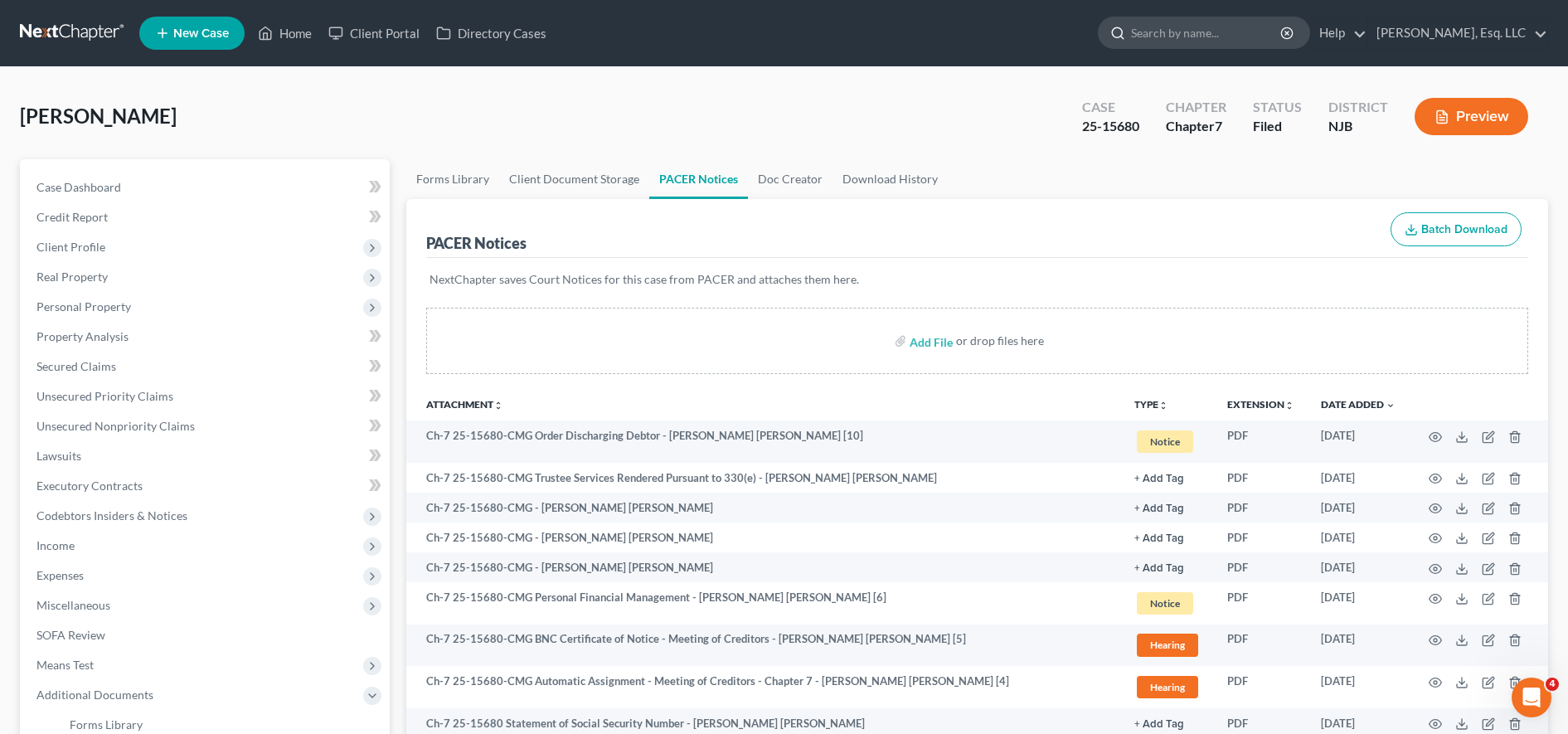
click at [770, 30] on input "search" at bounding box center [1206, 32] width 151 height 30
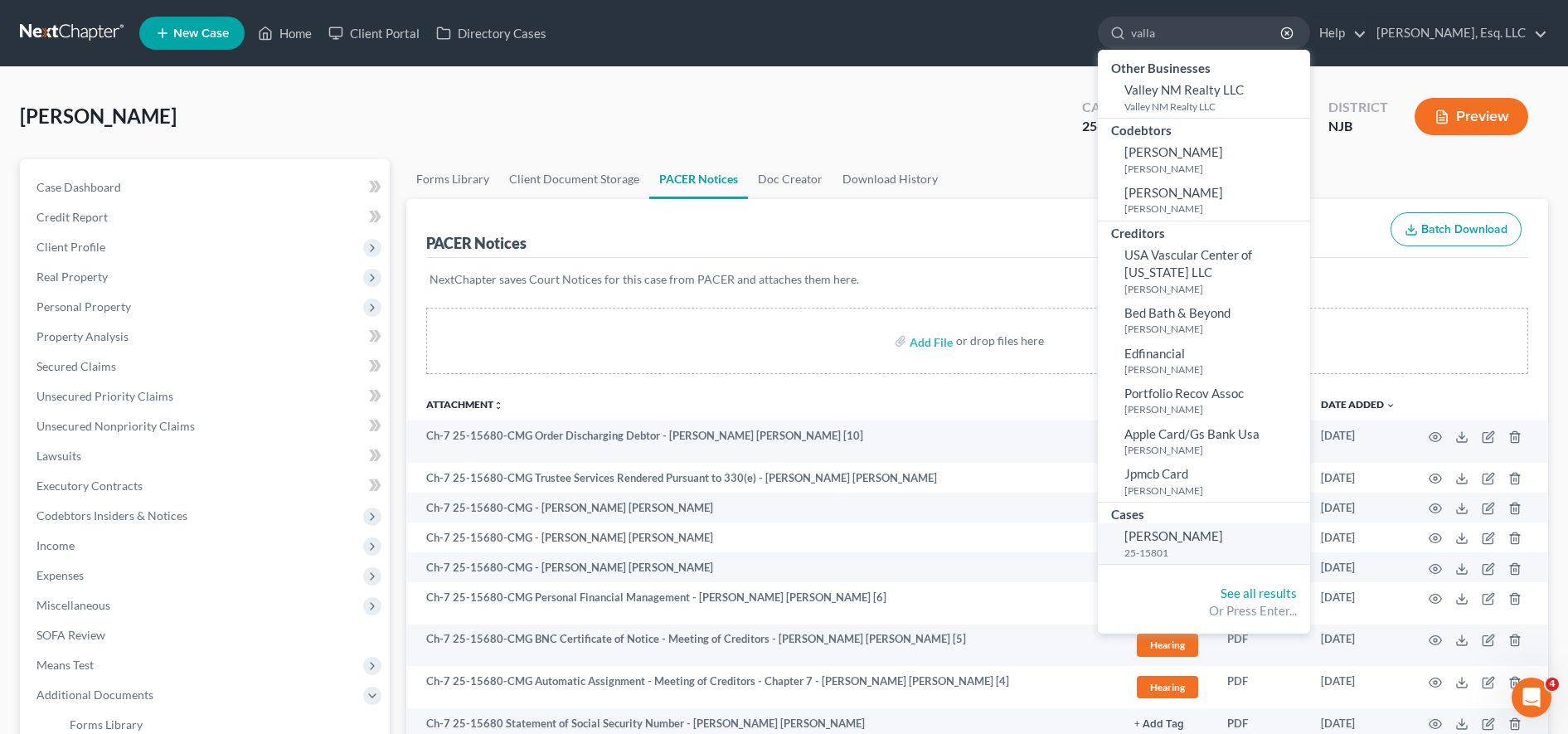
type input "valla"
click at [770, 526] on link "[PERSON_NAME] 25-15801" at bounding box center [1203, 543] width 212 height 41
select select "6"
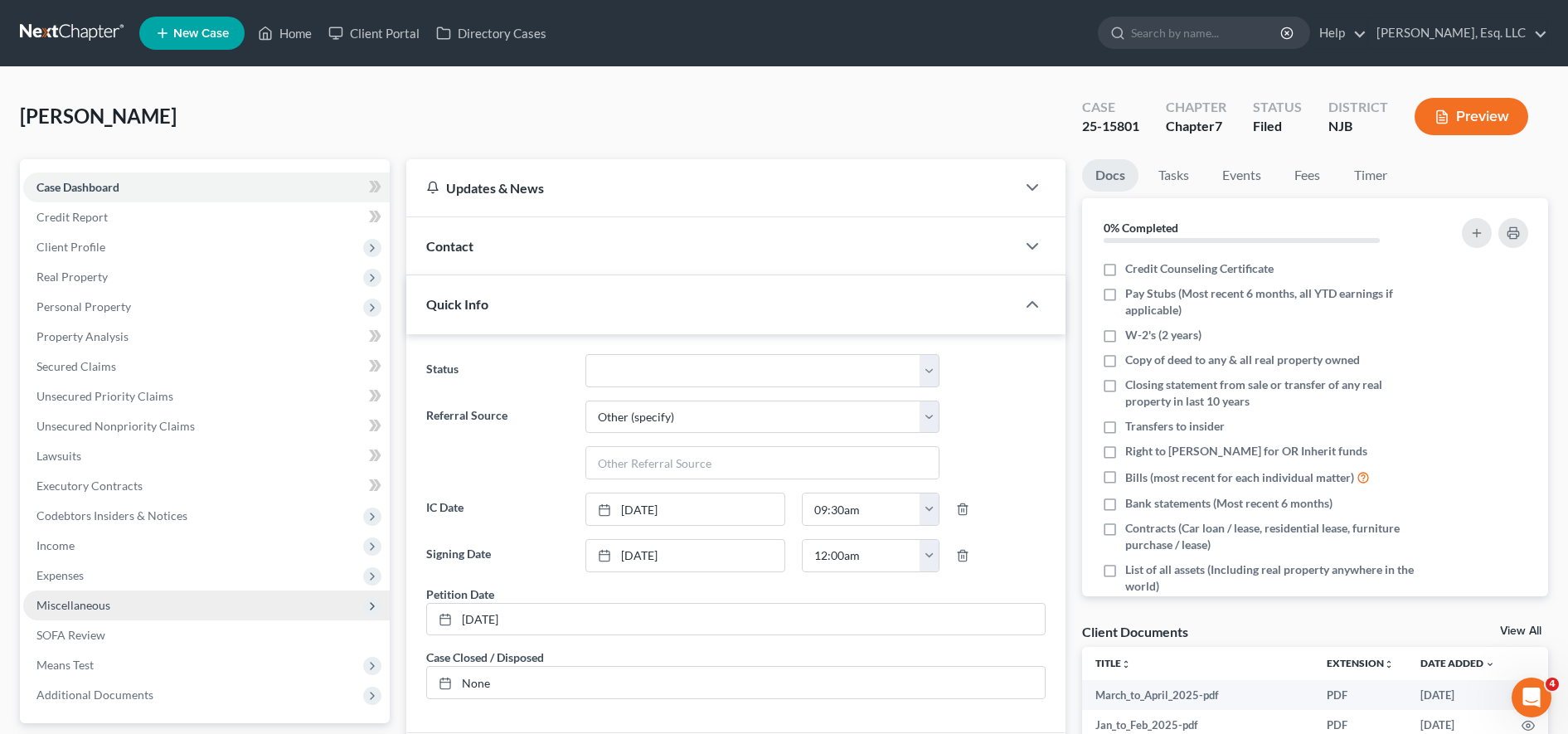
scroll to position [399, 0]
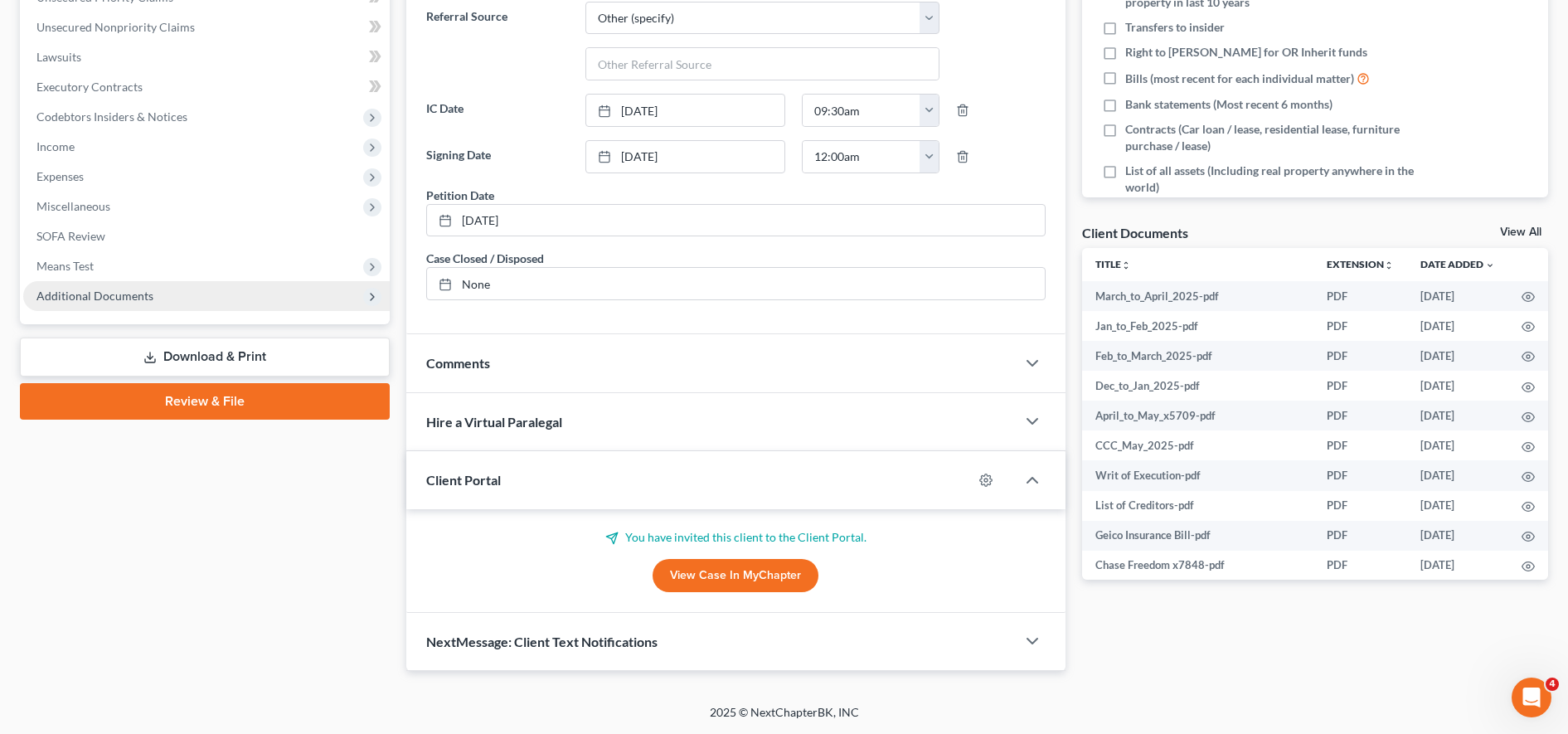
click at [305, 298] on span "Additional Documents" at bounding box center [206, 296] width 366 height 30
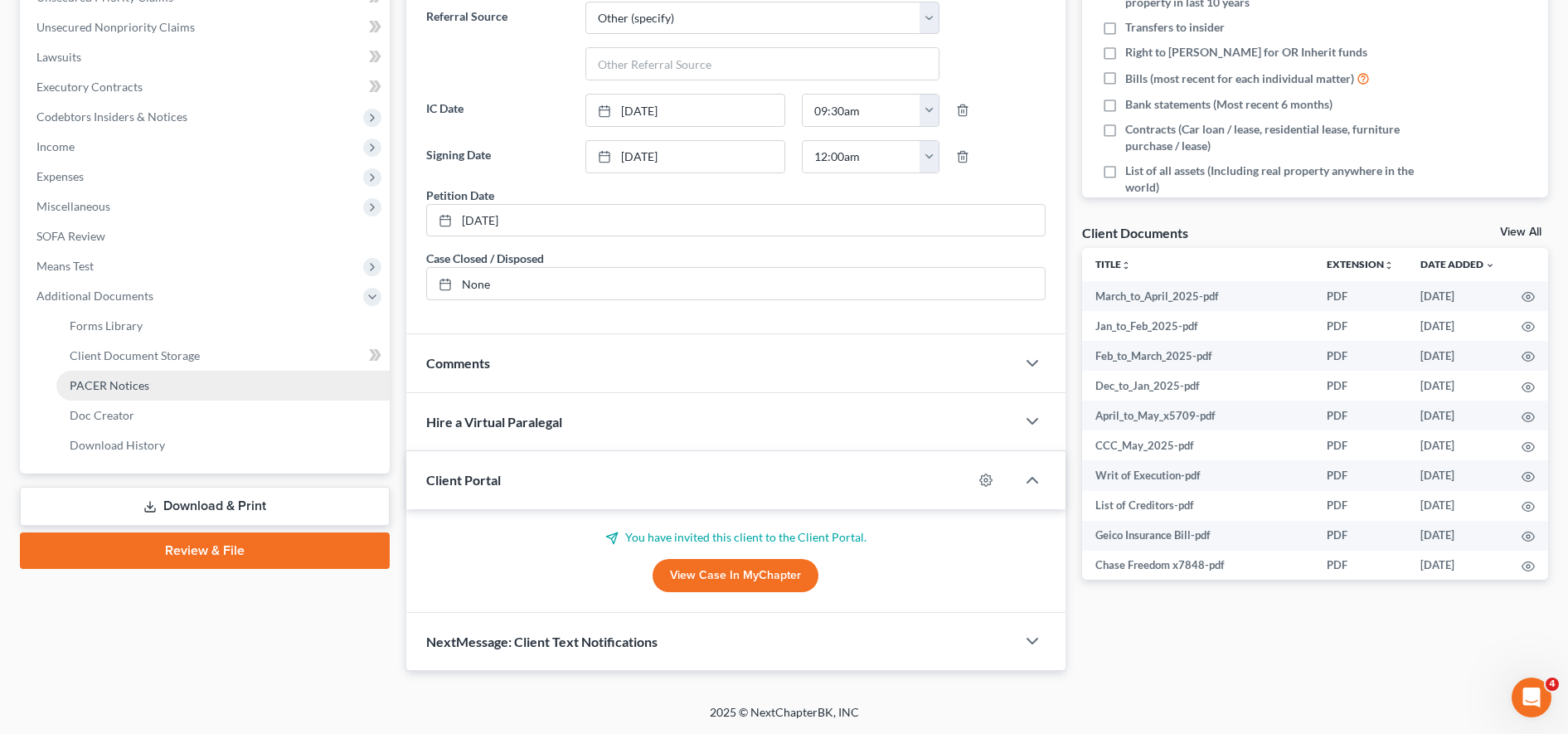
click at [221, 390] on link "PACER Notices" at bounding box center [223, 386] width 333 height 30
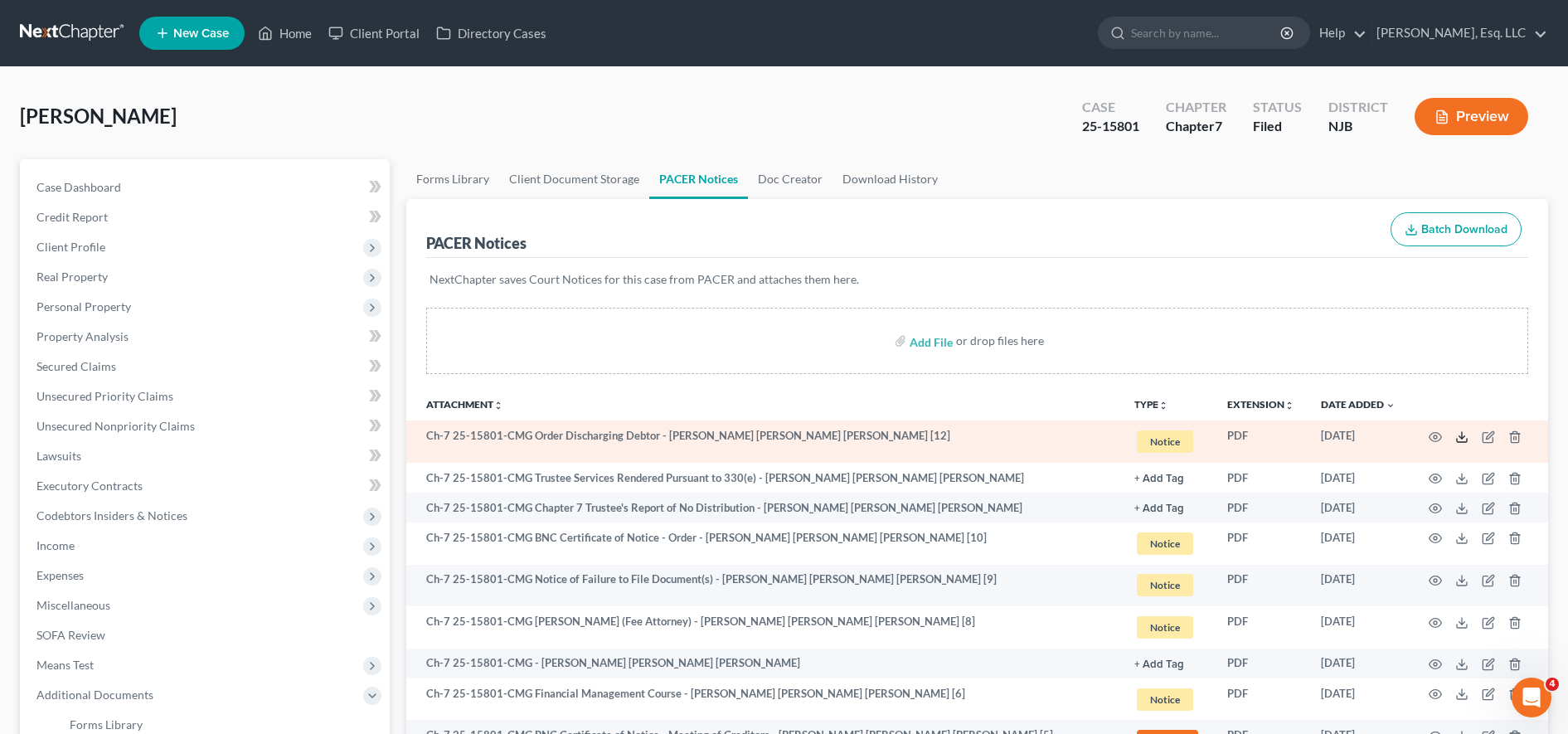
click at [770, 436] on polyline at bounding box center [1462, 436] width 6 height 3
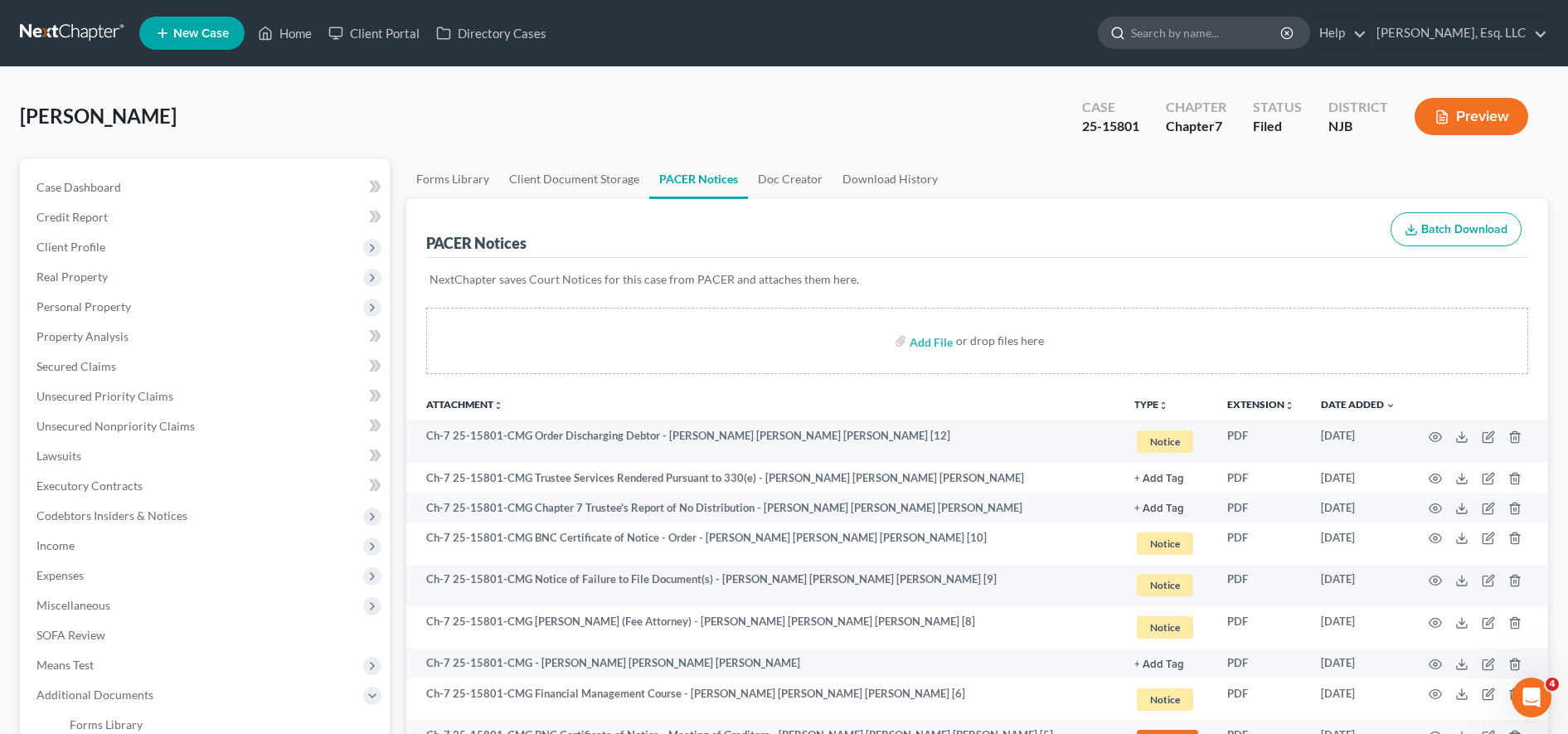
click at [770, 29] on input "search" at bounding box center [1206, 32] width 151 height 30
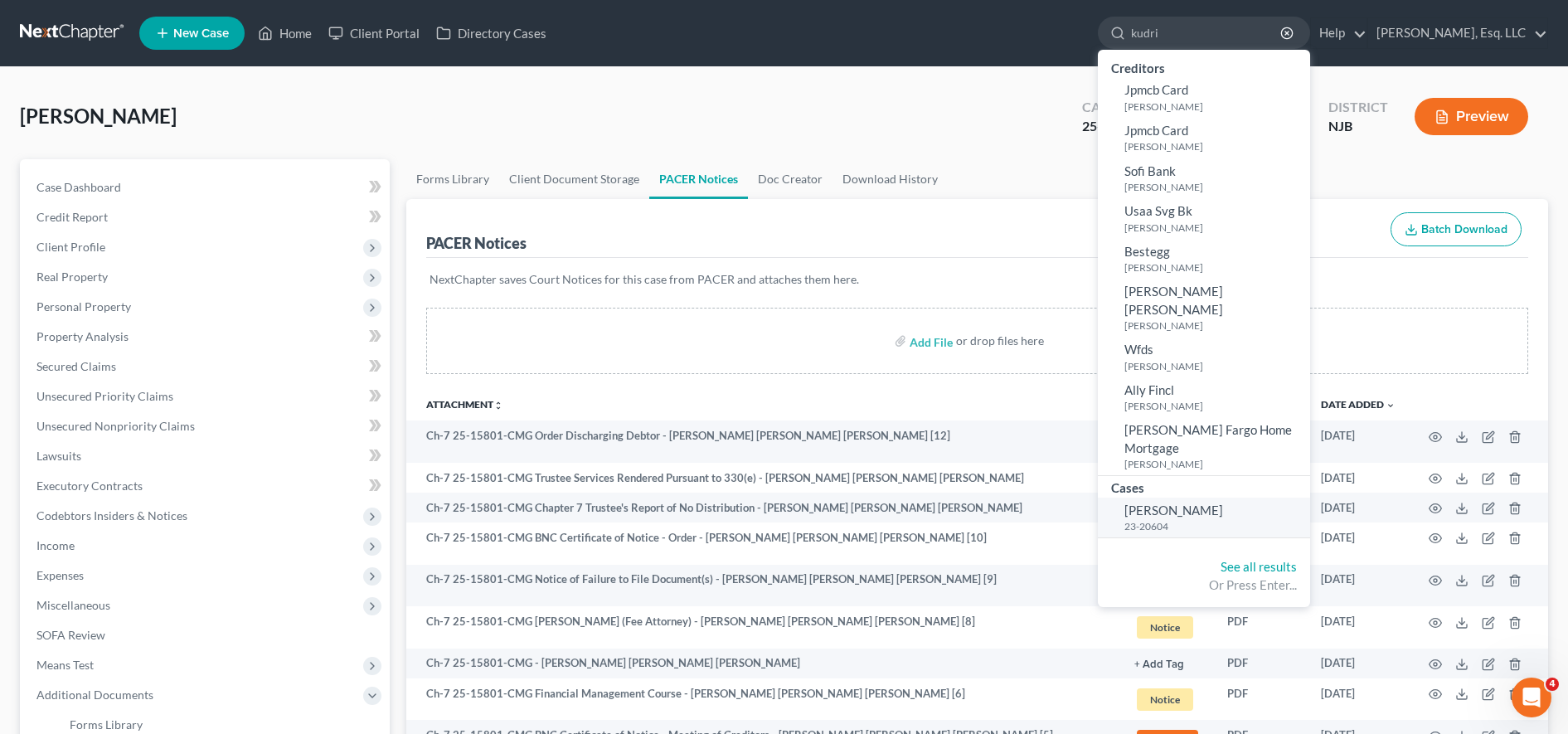
type input "kudri"
click at [770, 498] on link "[PERSON_NAME] 23-20604" at bounding box center [1203, 518] width 212 height 41
select select "1"
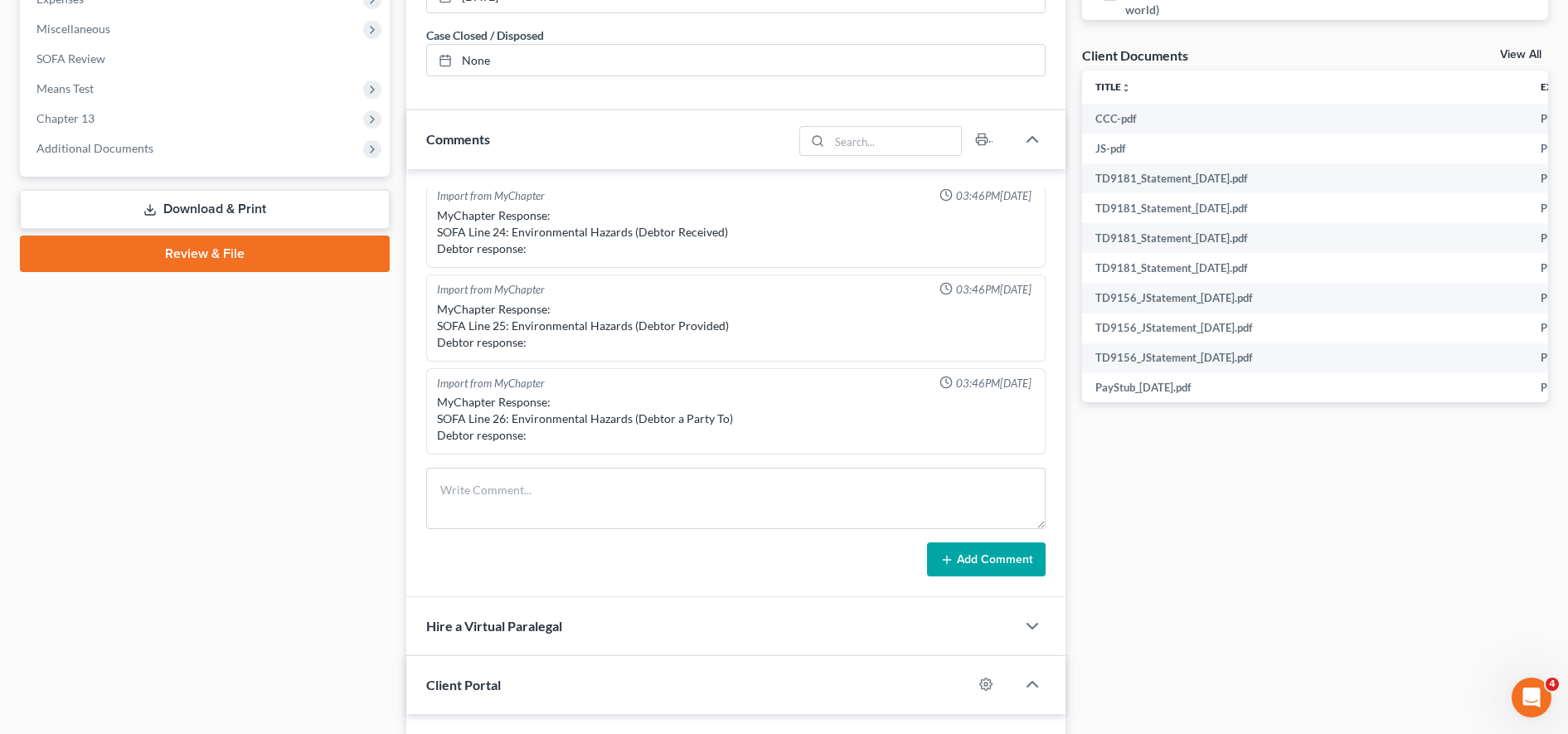
scroll to position [569, 0]
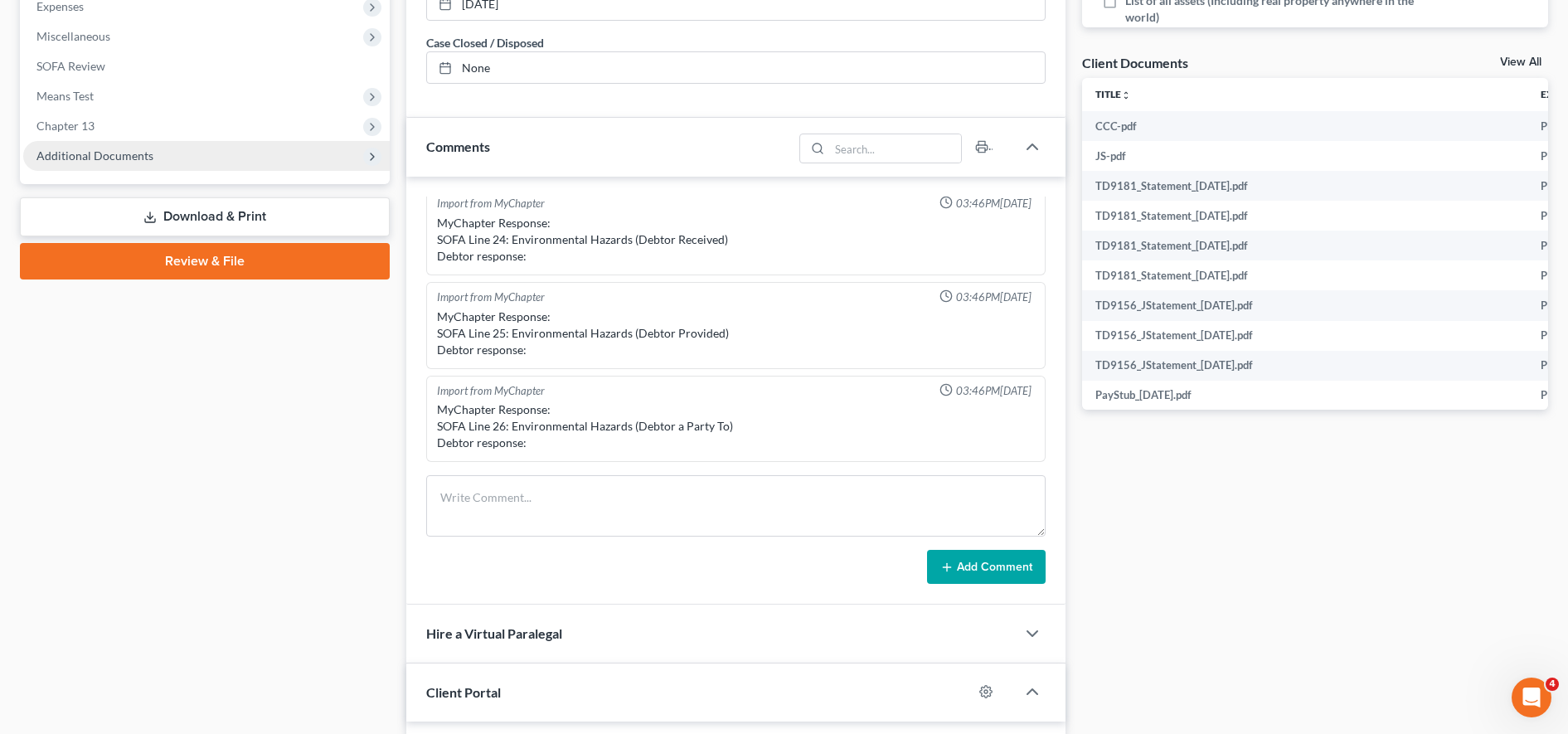
click at [254, 160] on span "Additional Documents" at bounding box center [206, 156] width 366 height 30
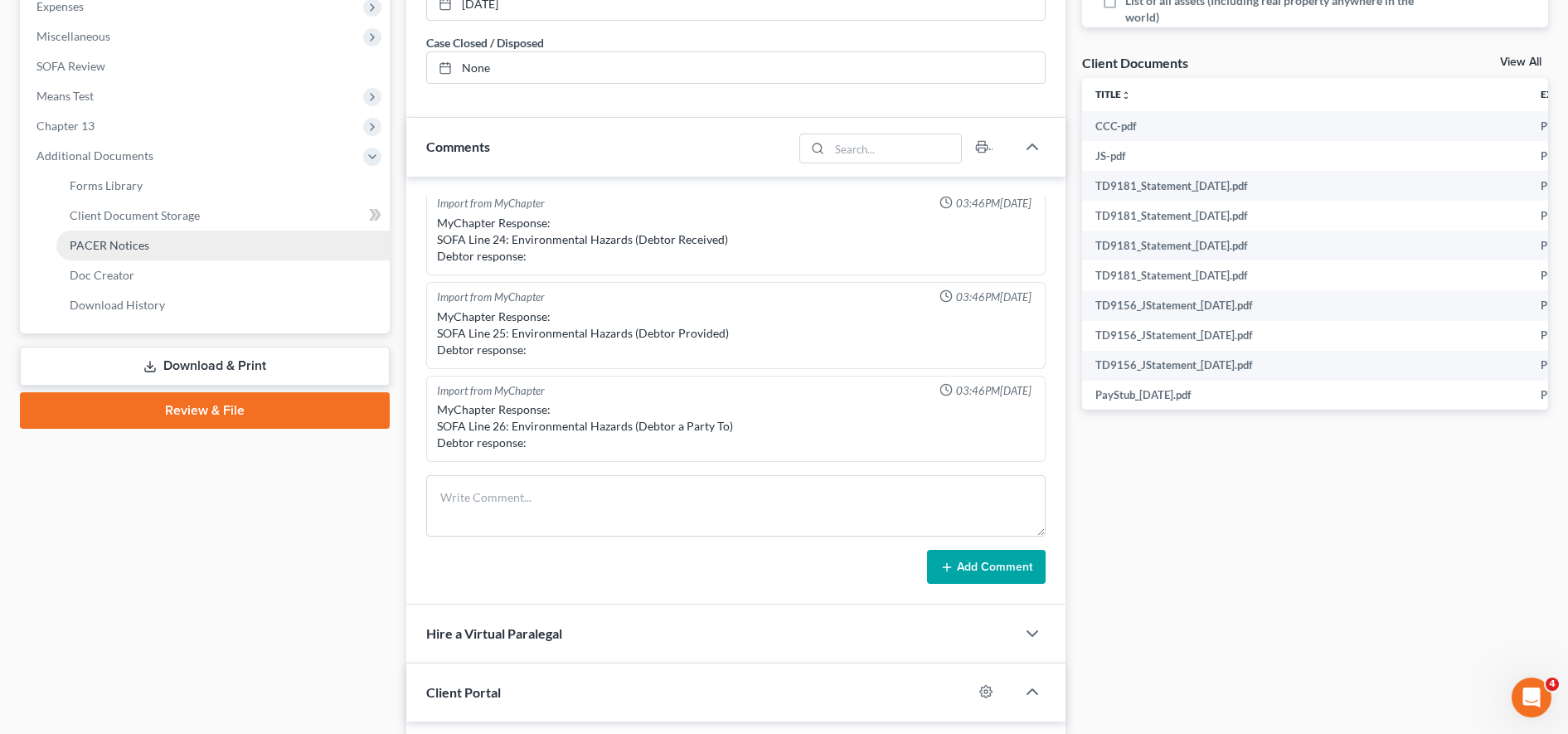
click at [212, 243] on link "PACER Notices" at bounding box center [223, 246] width 333 height 30
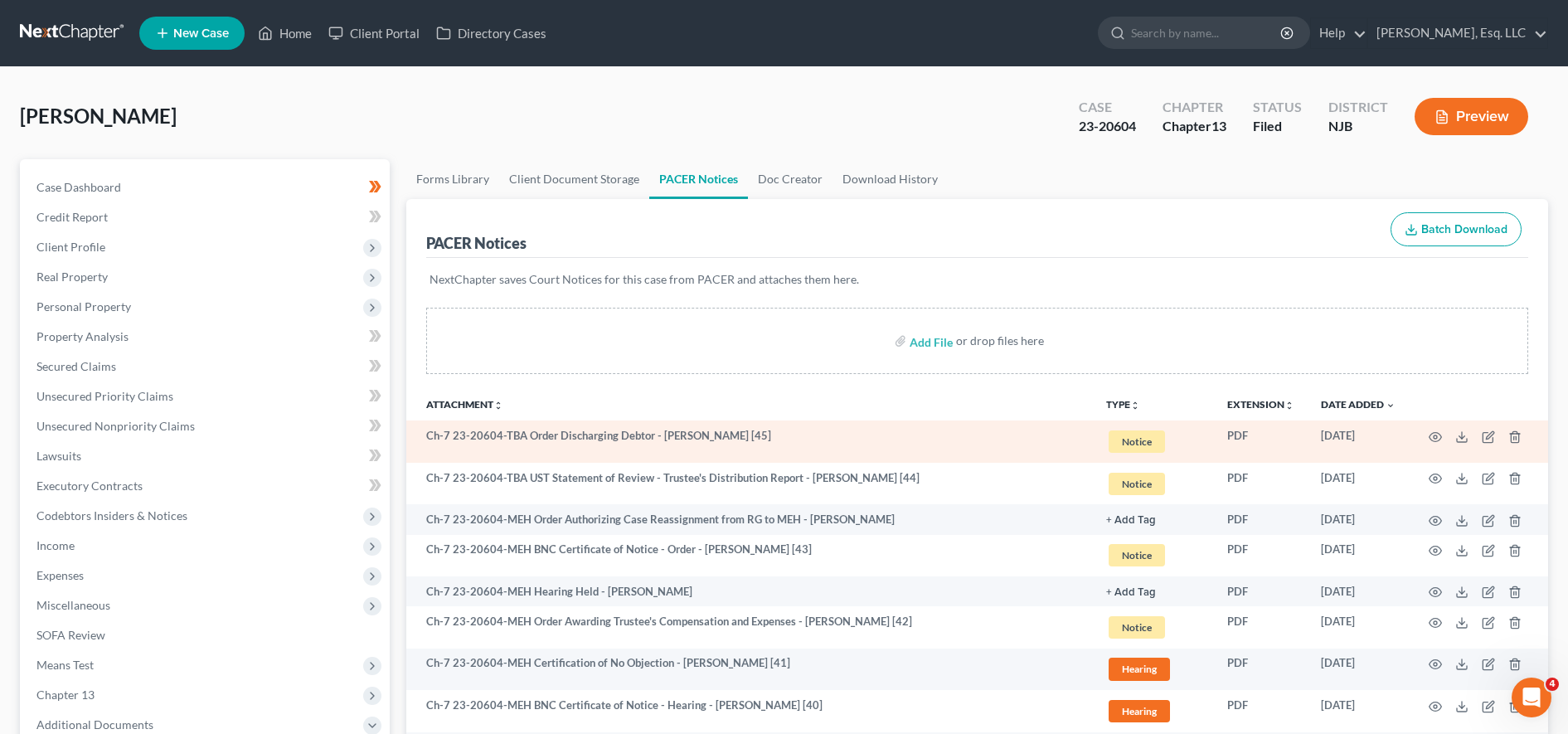
click at [770, 442] on td "Ch-7 23-20604-TBA Order Discharging Debtor - [PERSON_NAME] [45]" at bounding box center [749, 441] width 687 height 43
click at [770, 434] on icon at bounding box center [1461, 436] width 13 height 13
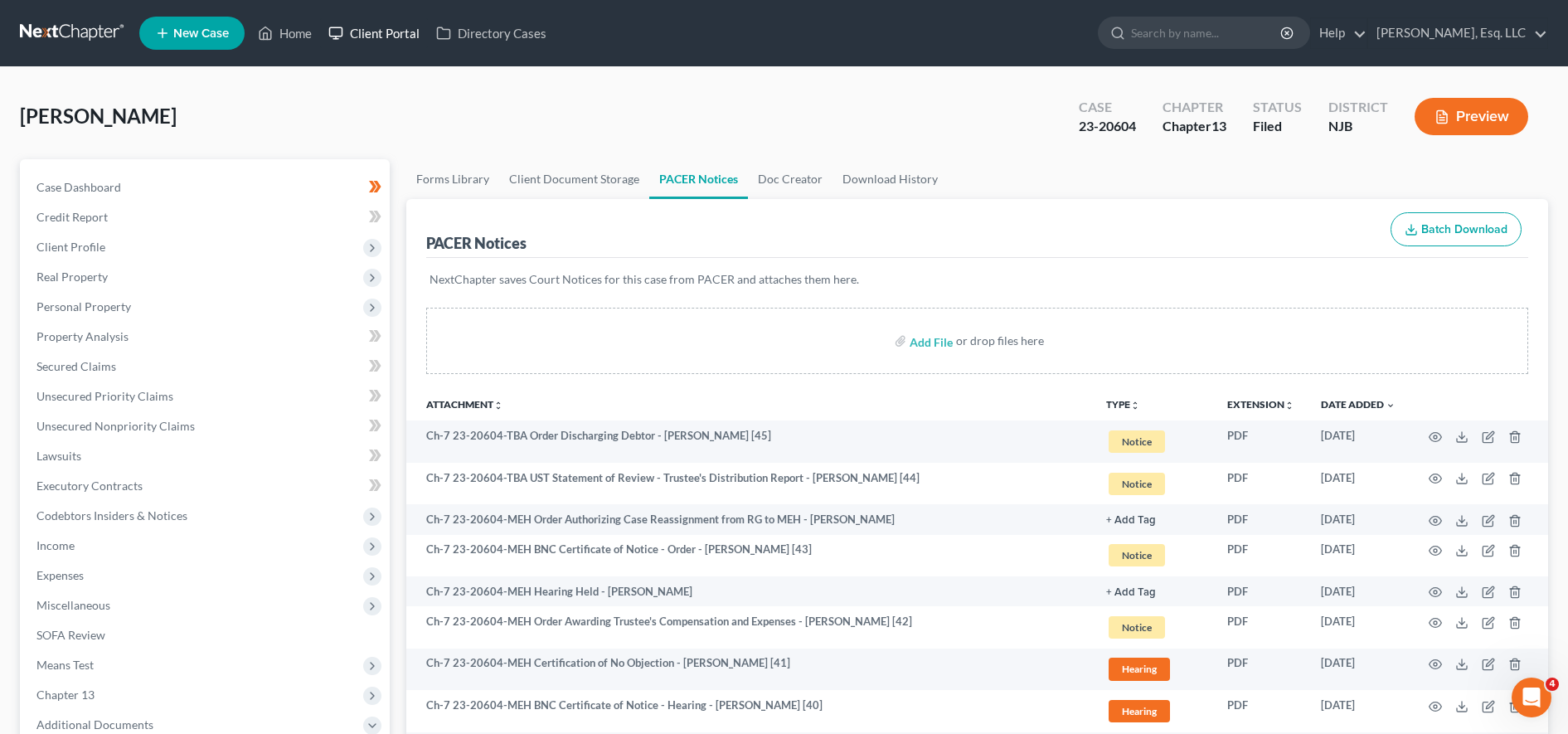
click at [392, 35] on link "Client Portal" at bounding box center [374, 33] width 108 height 30
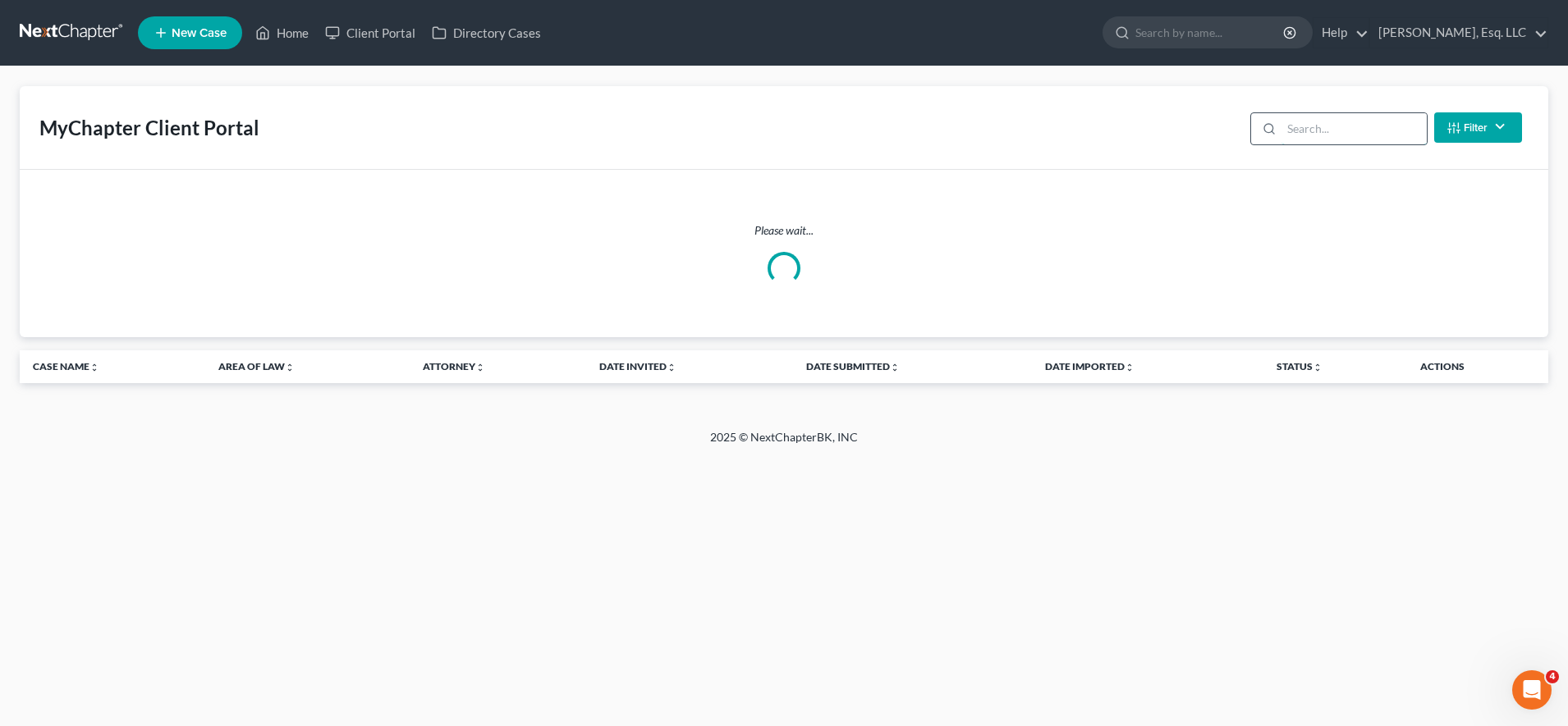
click at [762, 127] on input "search" at bounding box center [1353, 128] width 146 height 31
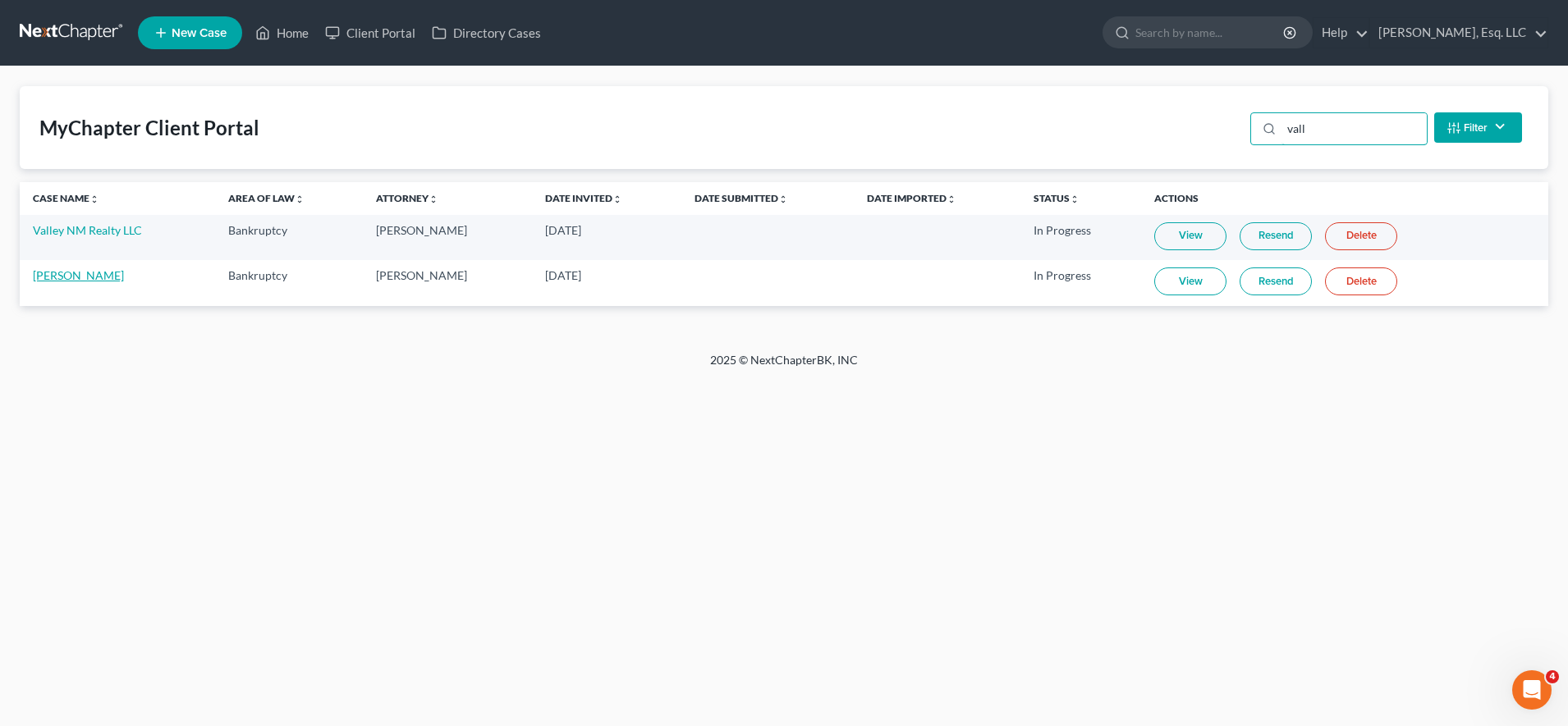
type input "vall"
click at [124, 270] on link "[PERSON_NAME]" at bounding box center [78, 276] width 91 height 14
select select "6"
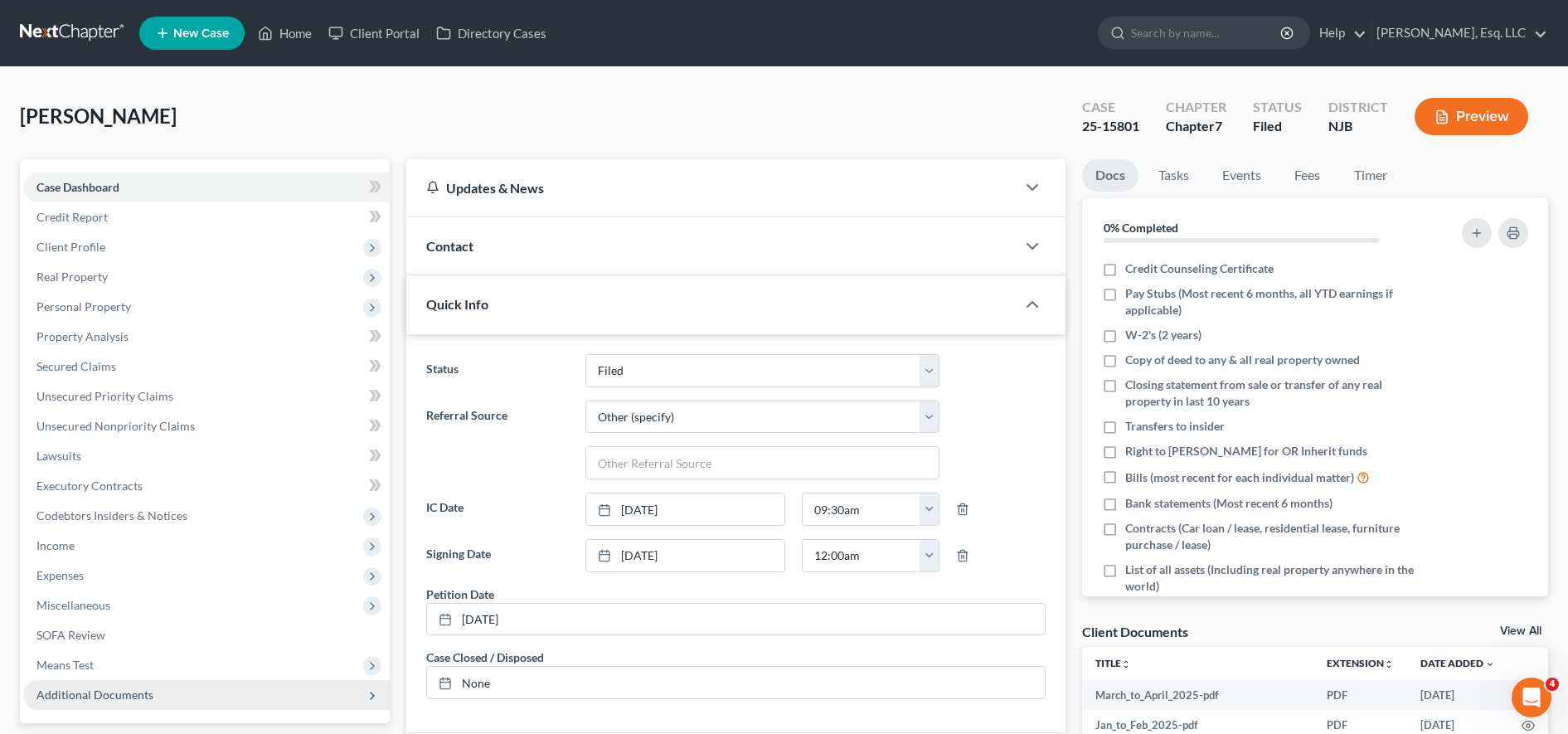
drag, startPoint x: 132, startPoint y: 273, endPoint x: 112, endPoint y: 694, distance: 421.5
click at [112, 694] on span "Additional Documents" at bounding box center [95, 695] width 117 height 14
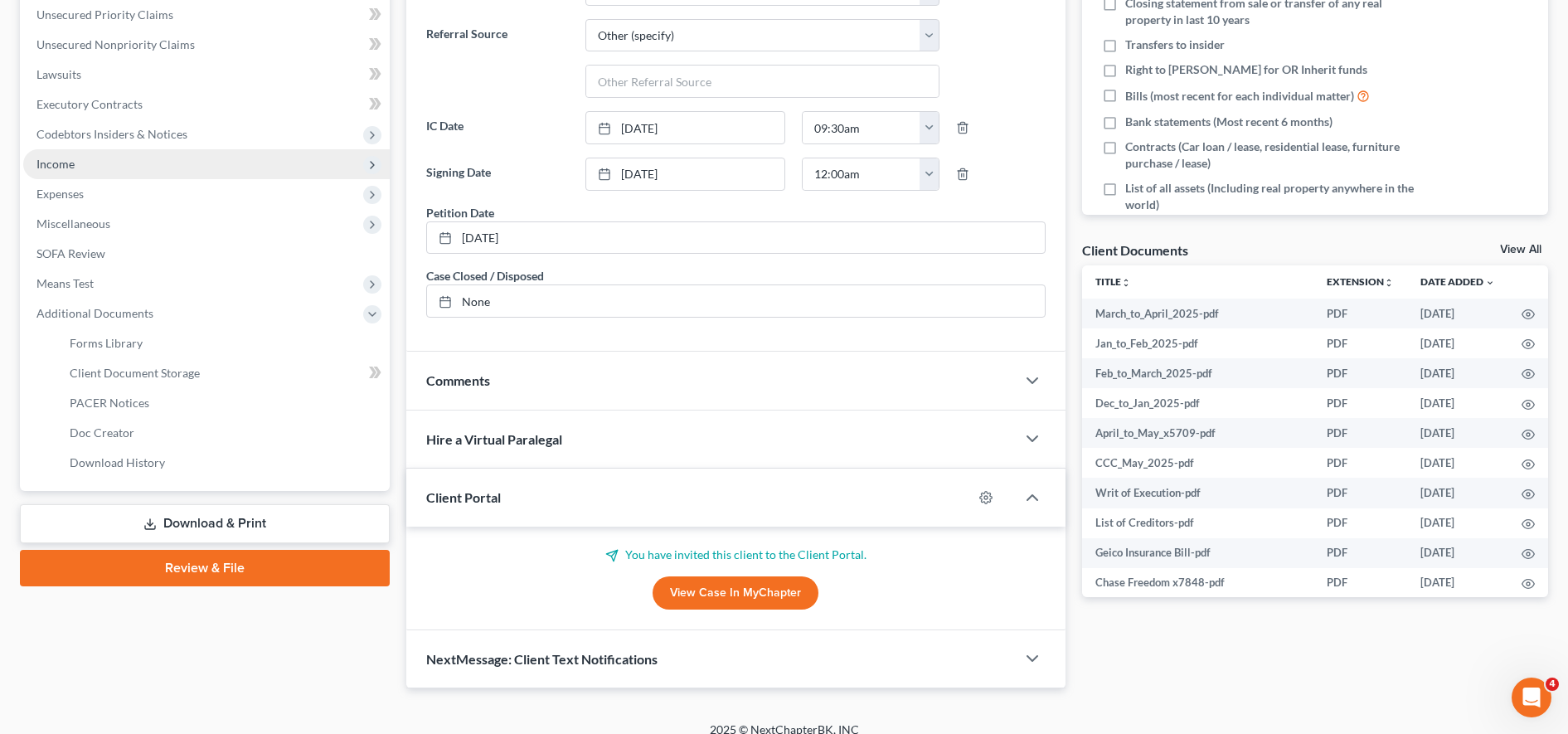
scroll to position [394, 0]
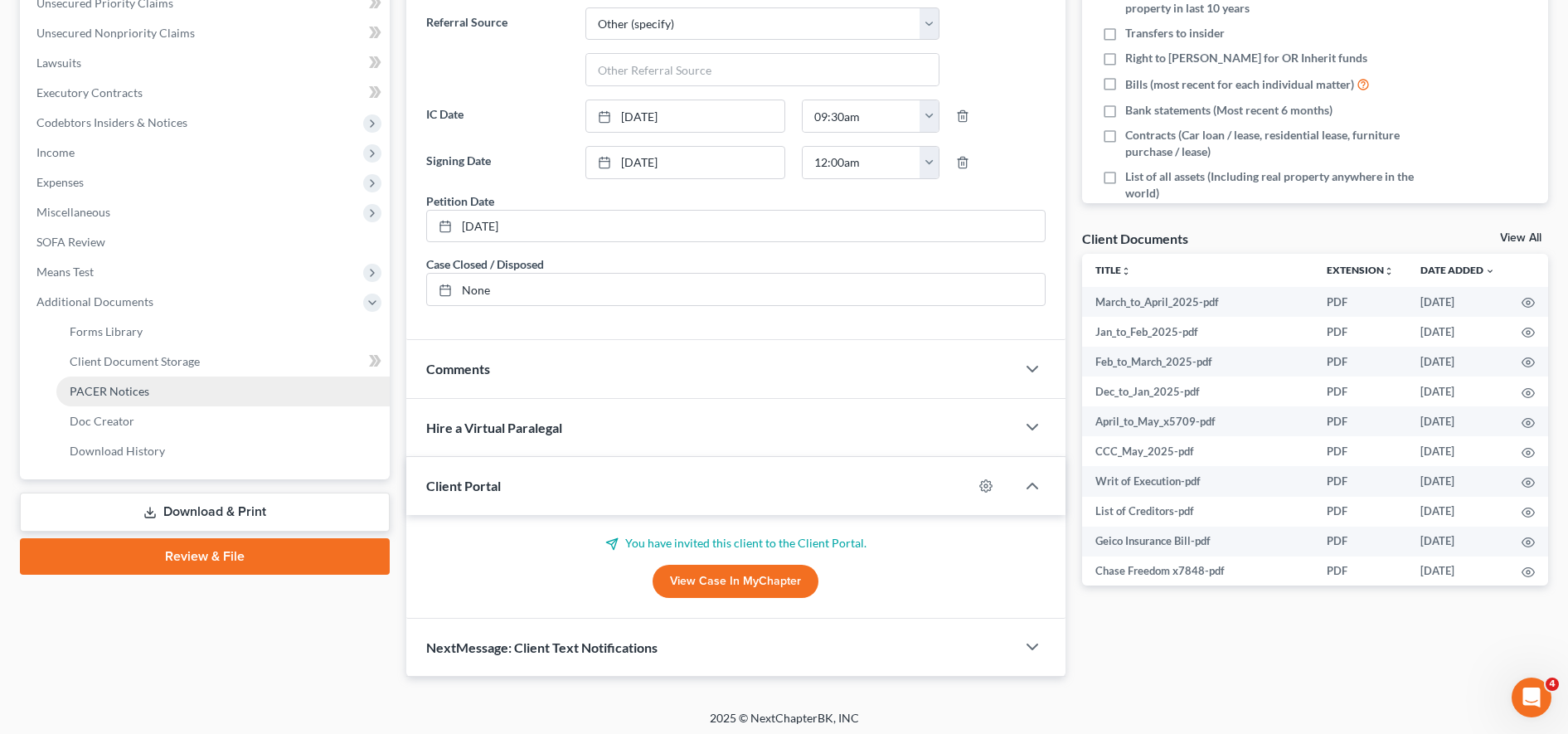
click at [166, 394] on link "PACER Notices" at bounding box center [223, 392] width 333 height 30
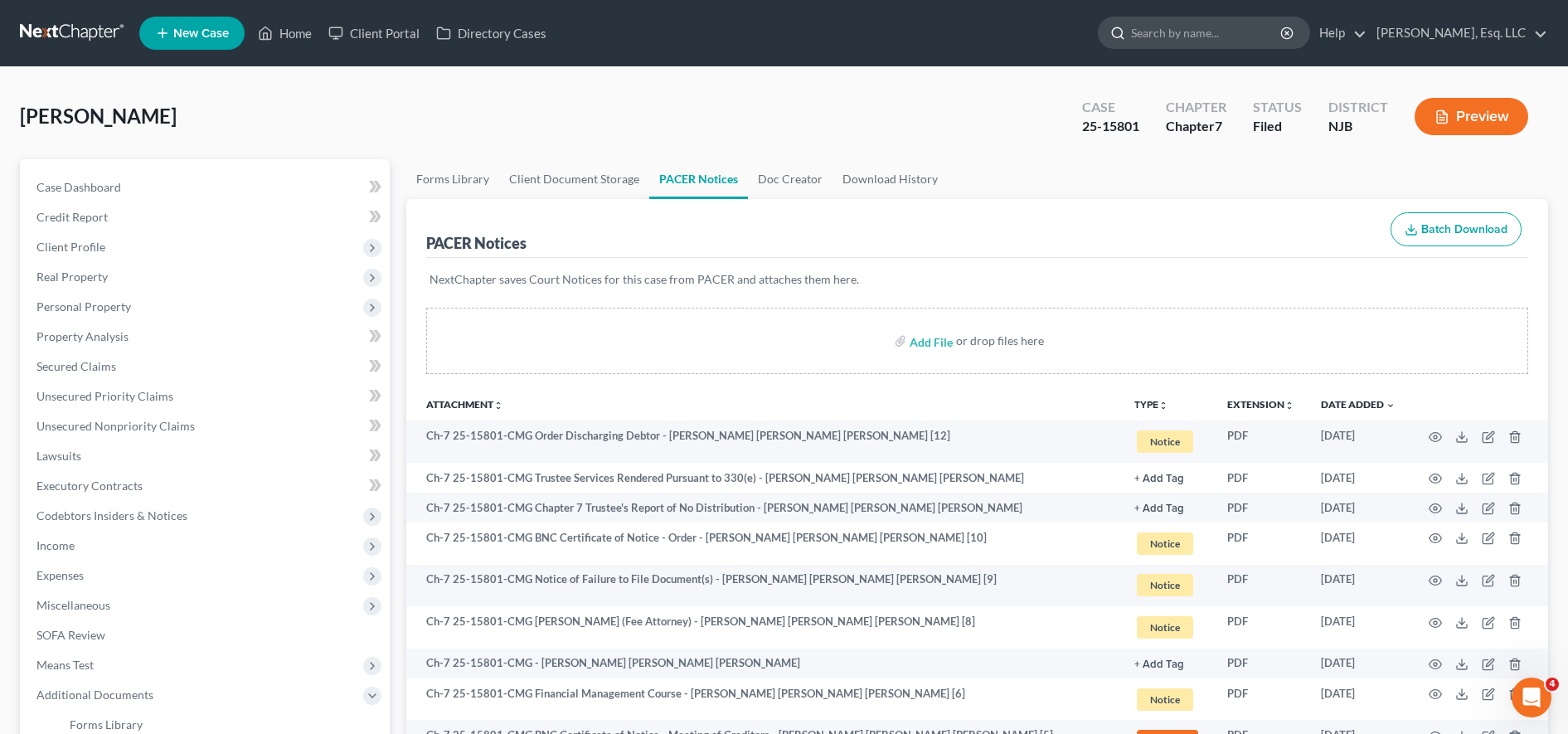
click at [770, 35] on input "search" at bounding box center [1206, 32] width 151 height 30
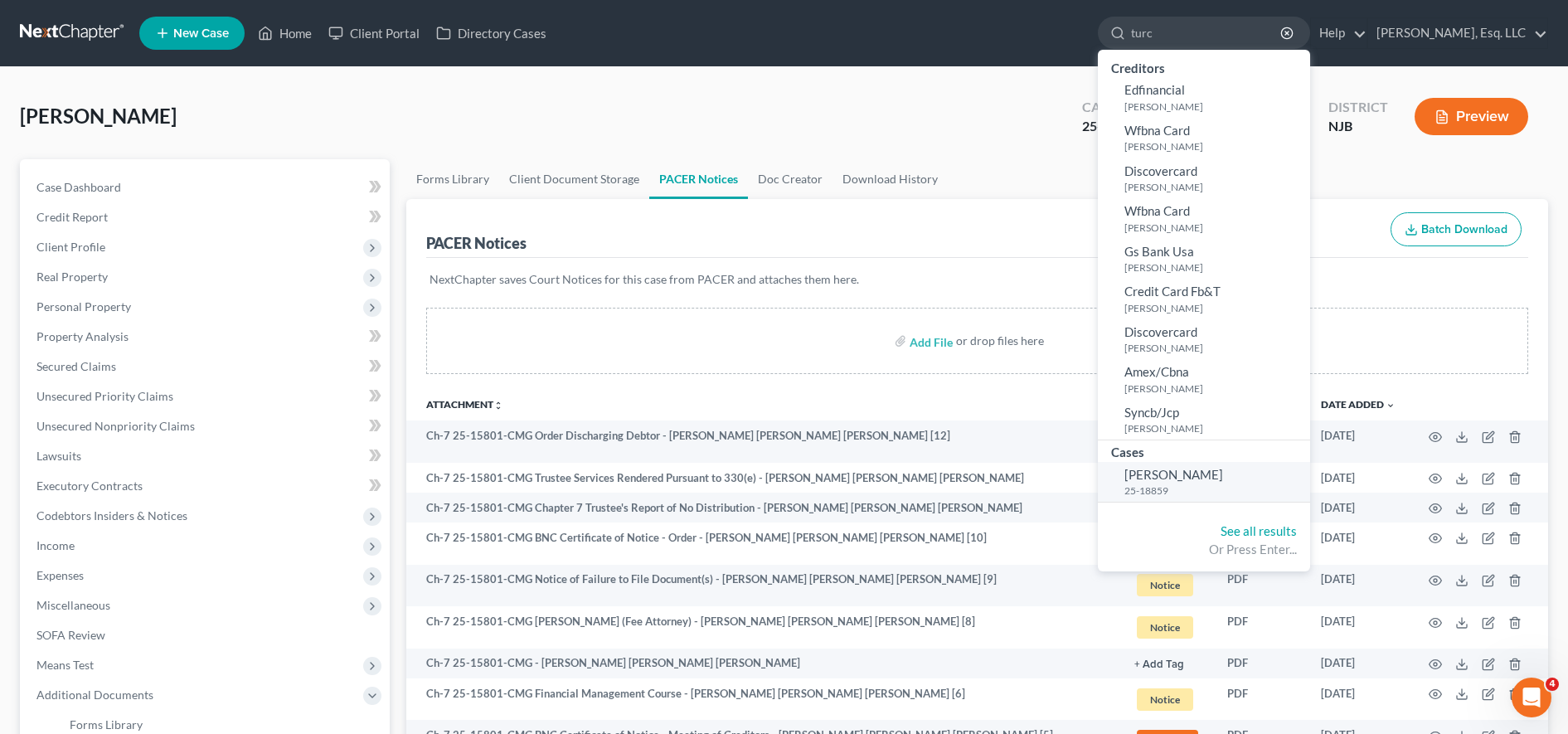
type input "turc"
click at [770, 470] on span "[PERSON_NAME]" at bounding box center [1173, 474] width 98 height 15
select select "0"
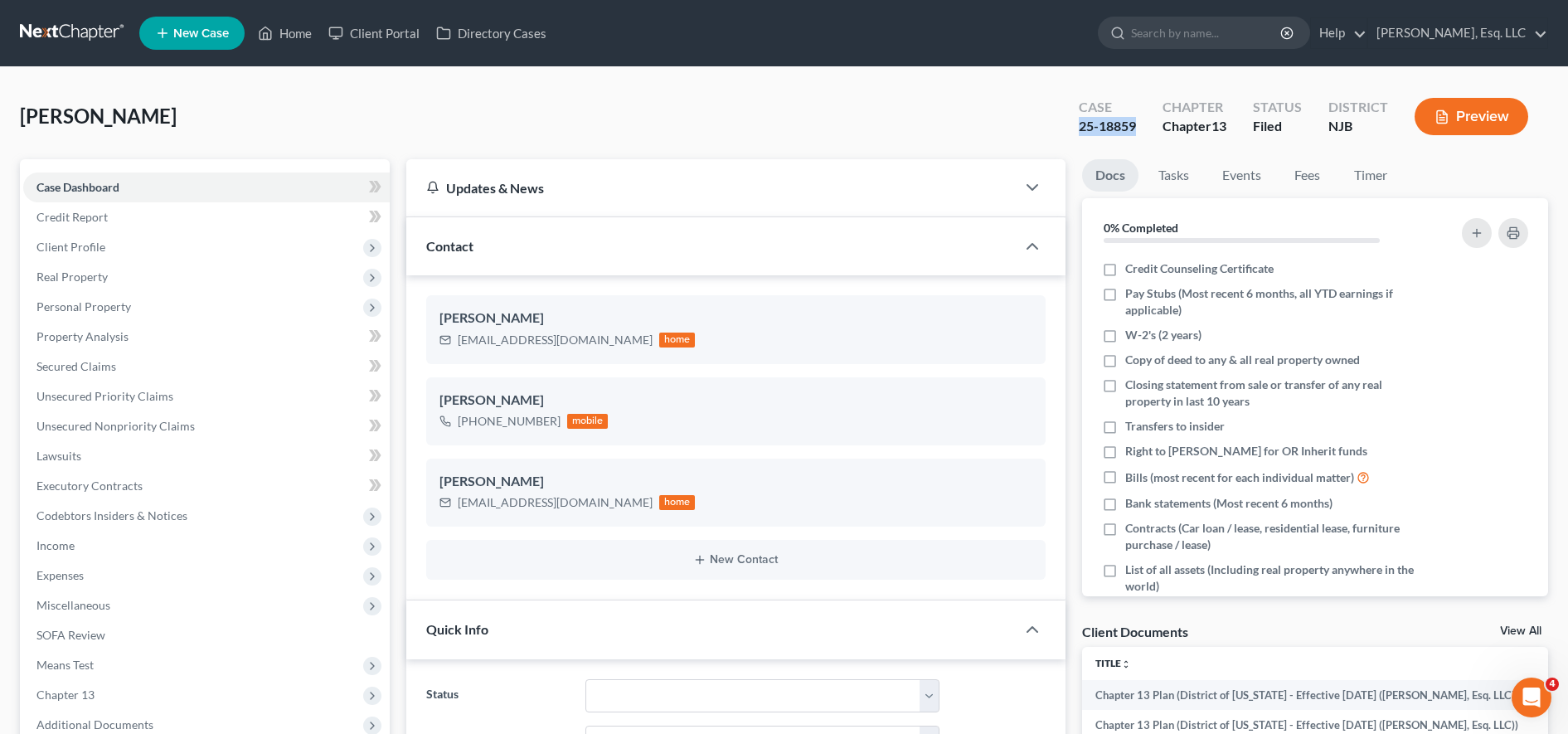
drag, startPoint x: 1065, startPoint y: 126, endPoint x: 1138, endPoint y: 125, distance: 73.0
click at [770, 125] on div "Case 25-18859" at bounding box center [1107, 118] width 84 height 49
copy div "25-18859"
